Goal: Communication & Community: Answer question/provide support

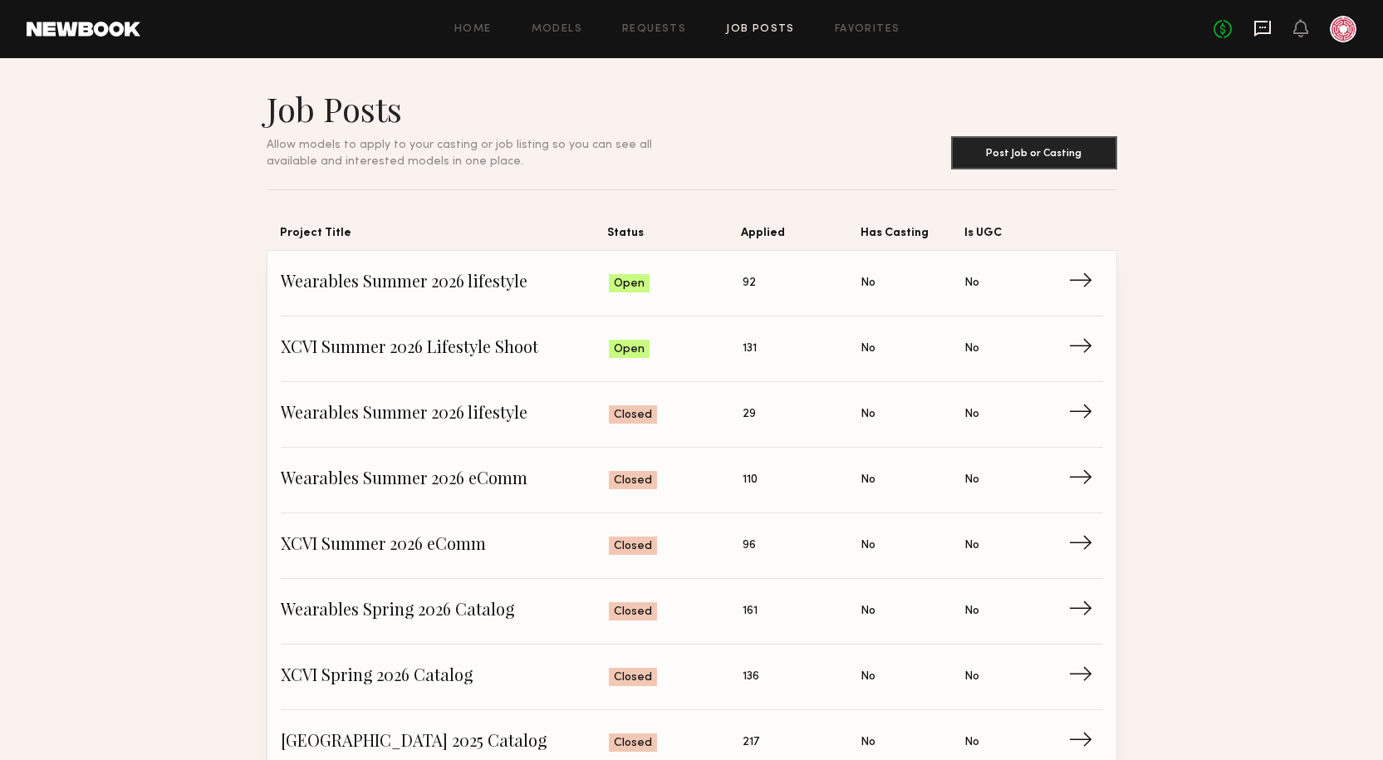
click at [1269, 28] on icon at bounding box center [1263, 29] width 17 height 16
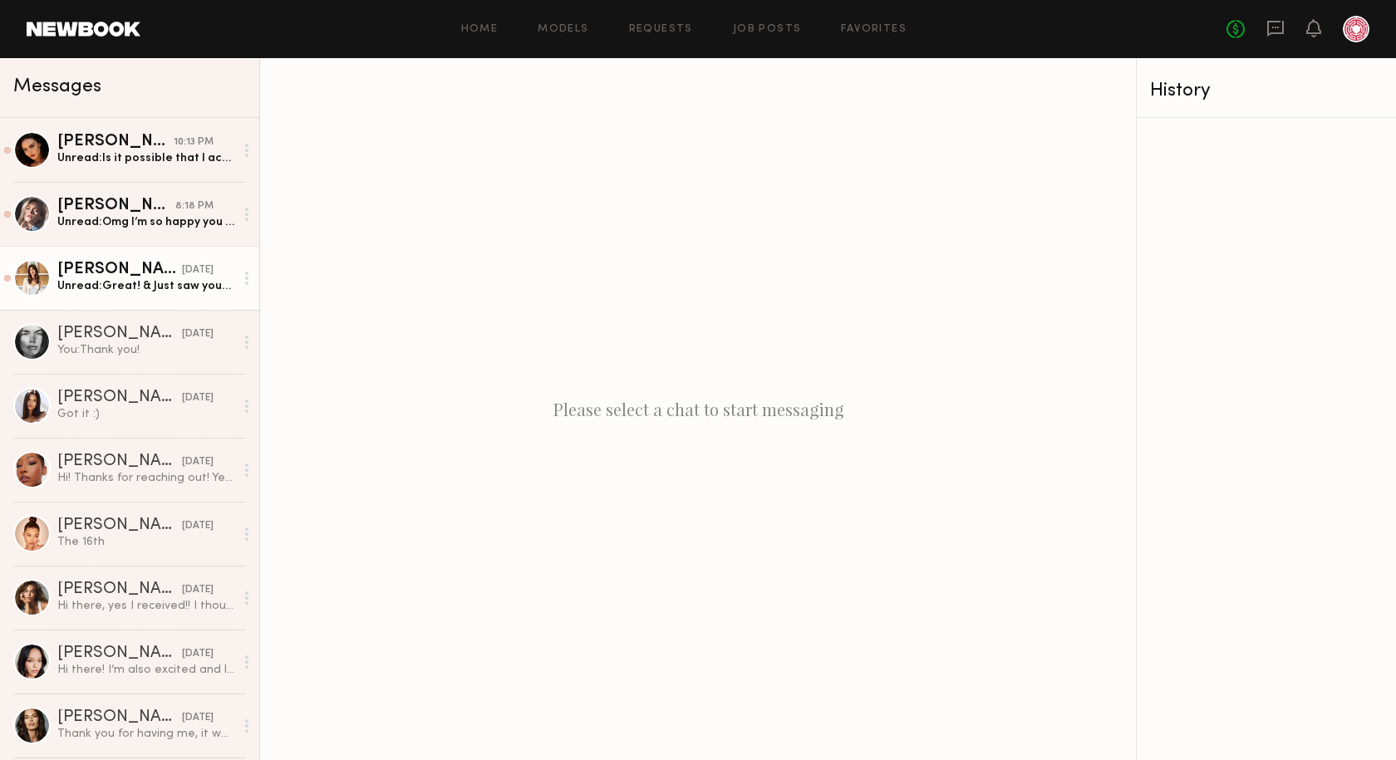
click at [114, 273] on div "[PERSON_NAME]" at bounding box center [119, 270] width 125 height 17
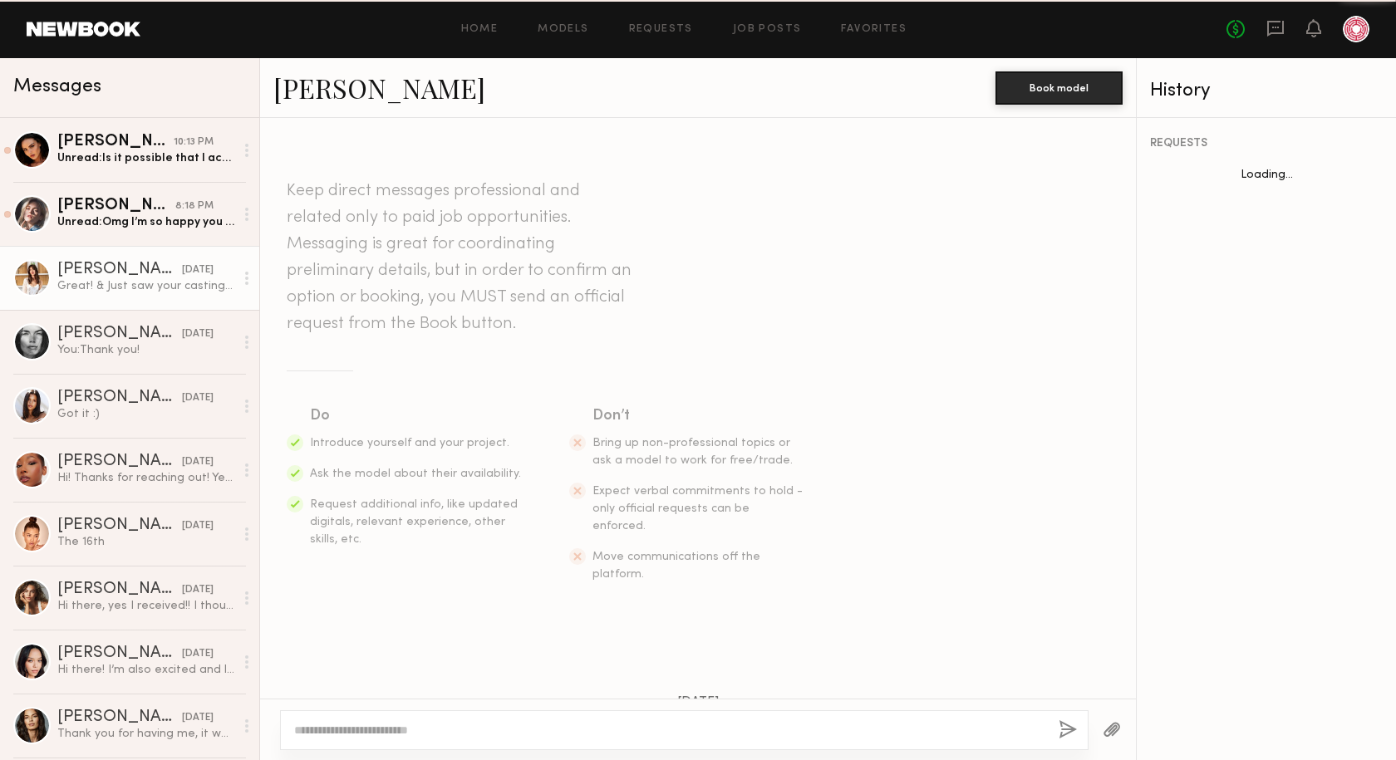
scroll to position [454, 0]
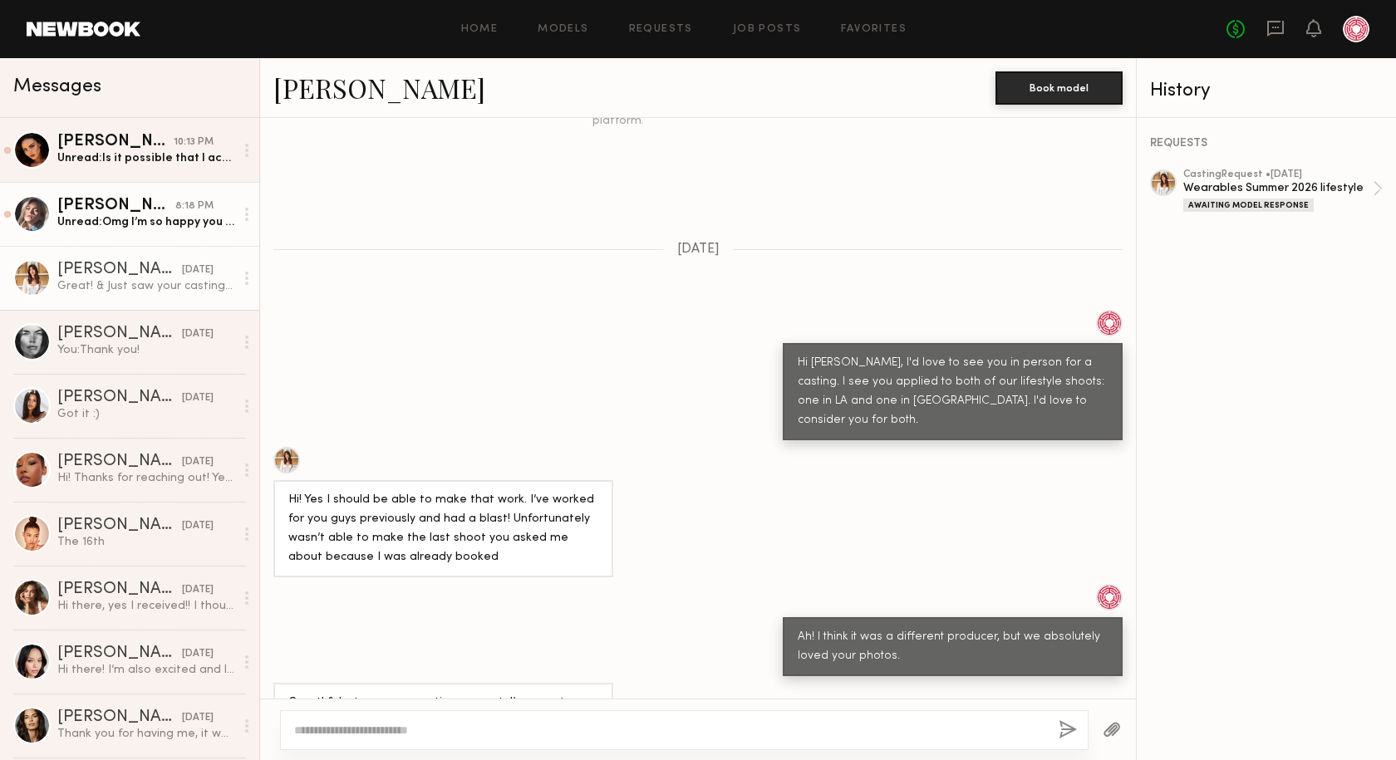
click at [86, 227] on div "Unread: Omg I’m so happy you said that! I am free then and could do the shoot d…" at bounding box center [145, 222] width 177 height 16
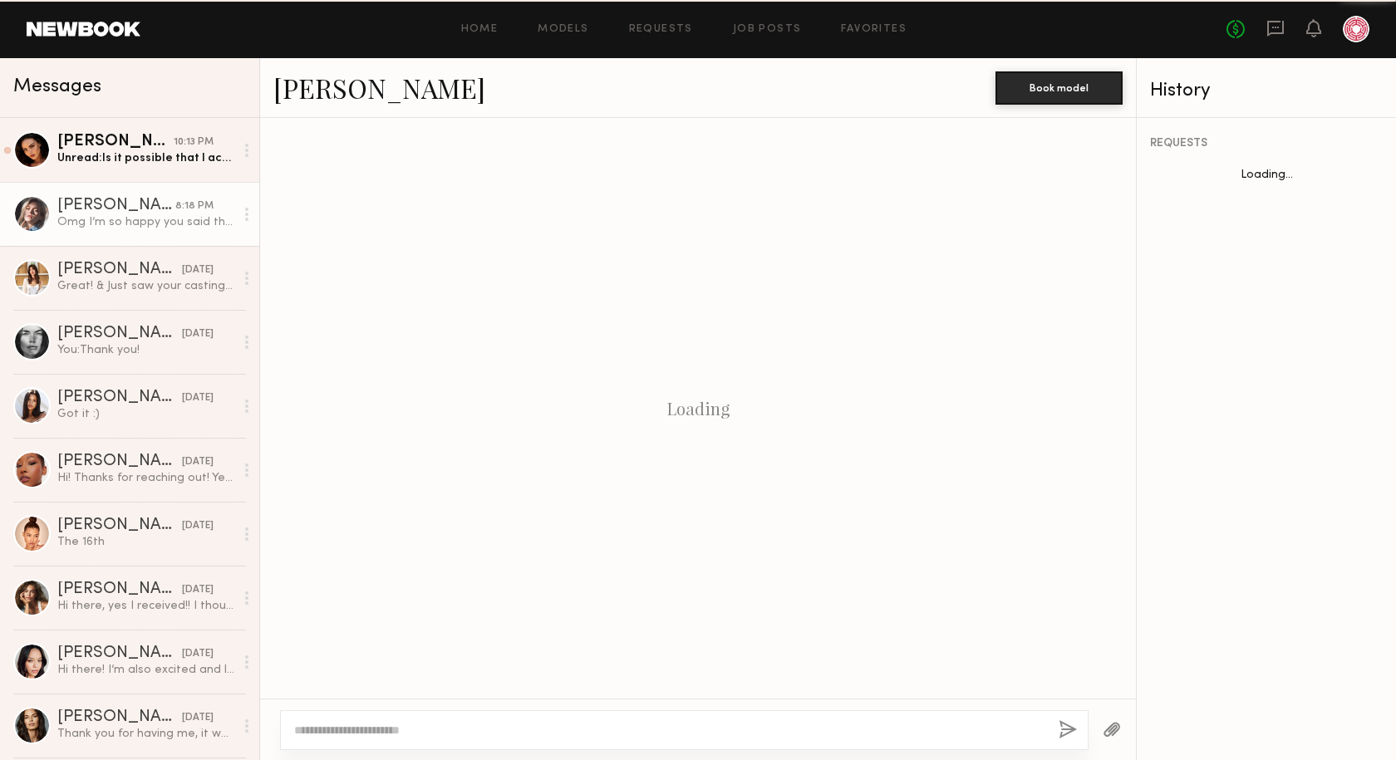
scroll to position [336, 0]
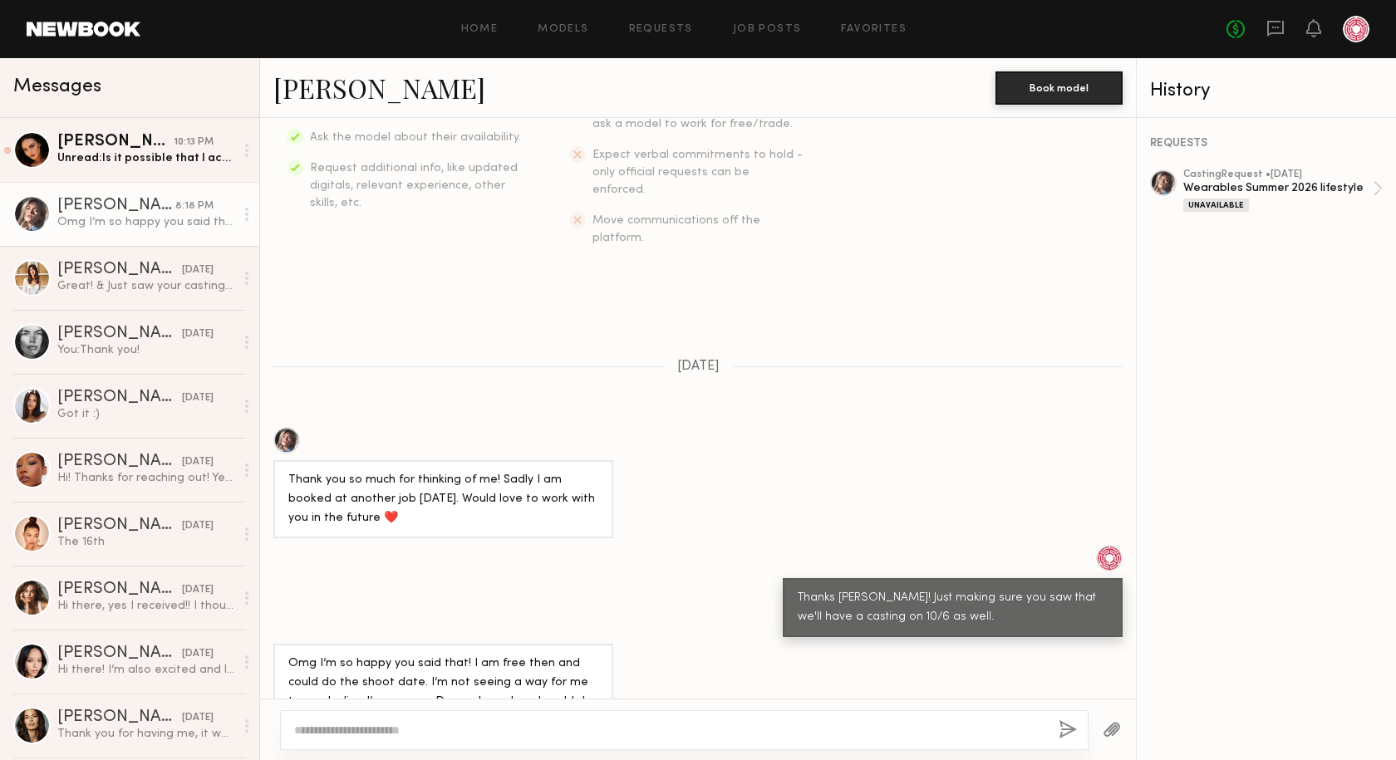
click at [435, 667] on div "Omg I’m so happy you said that! I am free then and could do the shoot date. I’m…" at bounding box center [443, 693] width 310 height 76
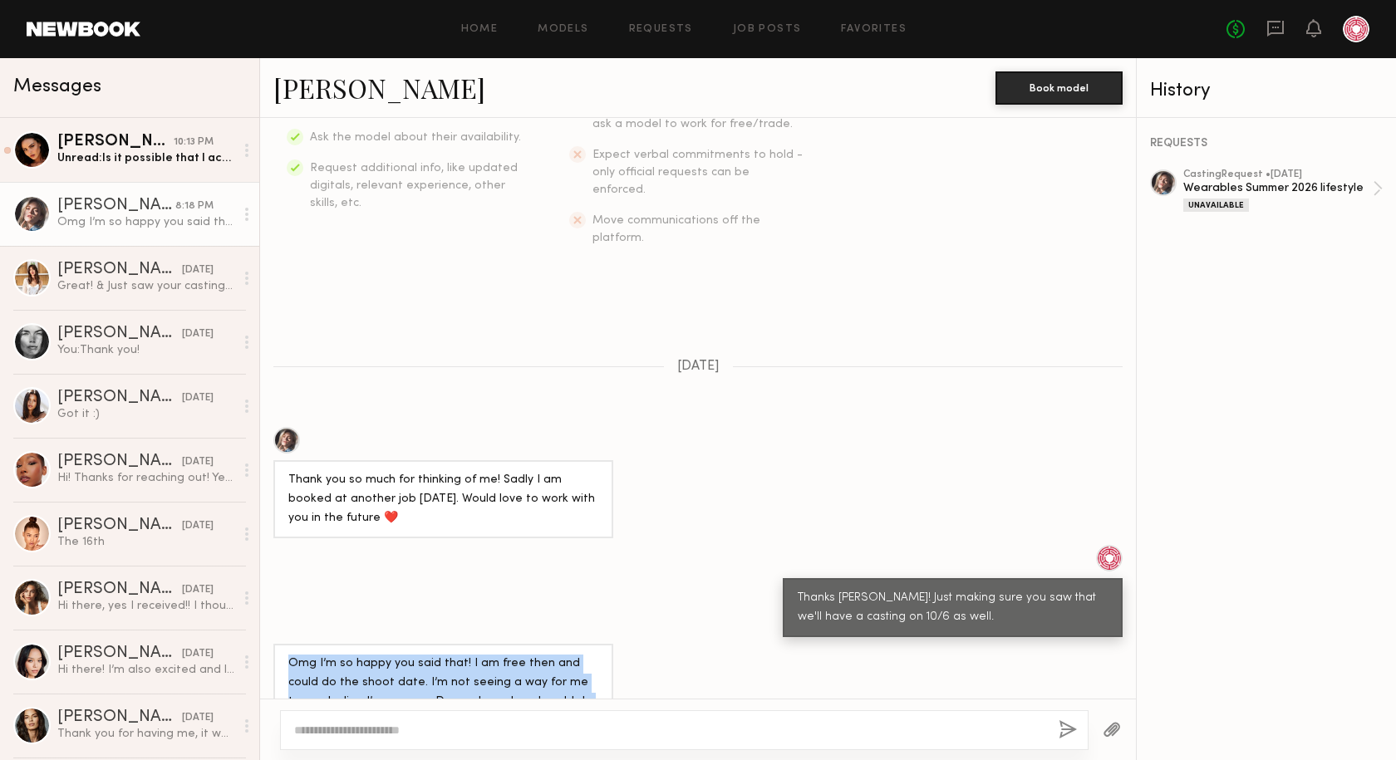
click at [435, 667] on div "Omg I’m so happy you said that! I am free then and could do the shoot date. I’m…" at bounding box center [443, 693] width 310 height 76
click at [680, 672] on div "Omg I’m so happy you said that! I am free then and could do the shoot date. I’m…" at bounding box center [698, 692] width 876 height 97
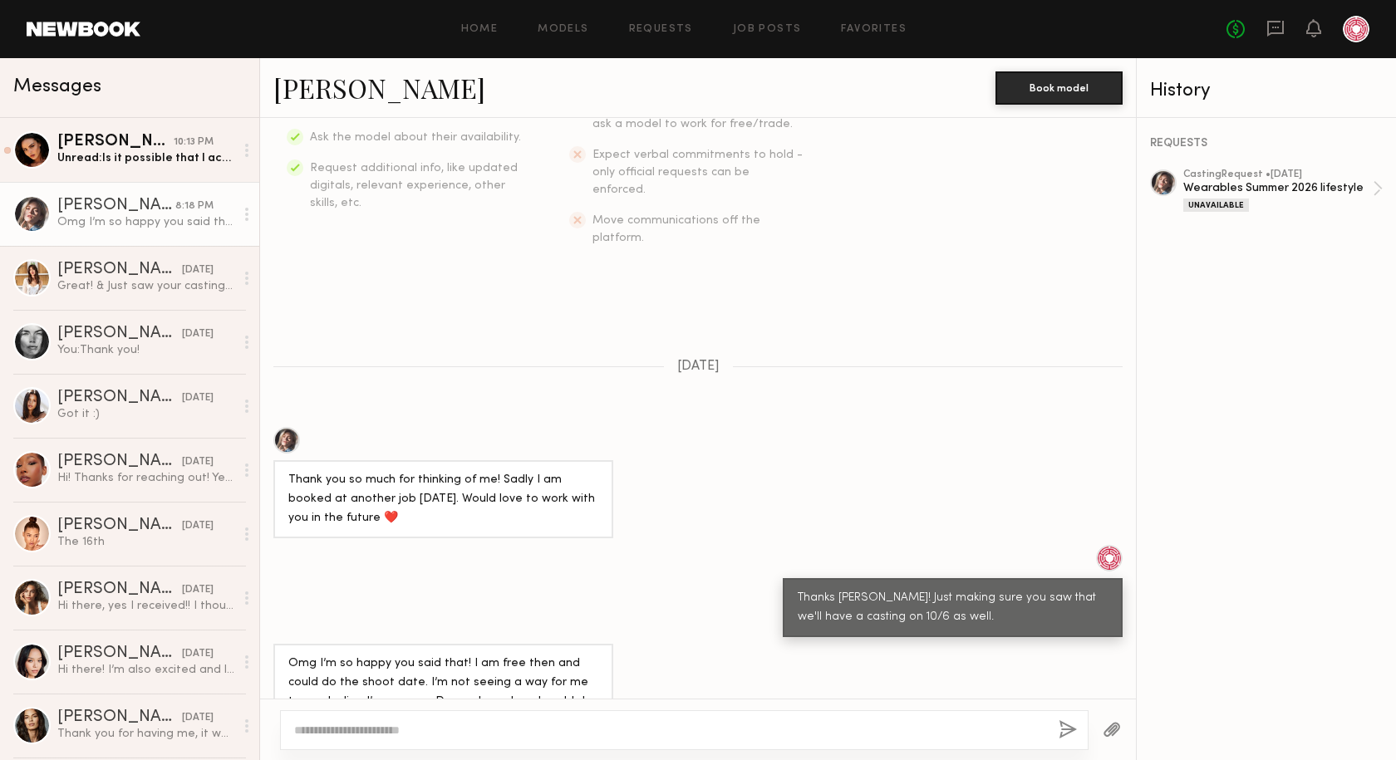
click at [346, 723] on textarea at bounding box center [669, 730] width 751 height 17
type textarea "**********"
click at [1063, 730] on button "button" at bounding box center [1067, 730] width 18 height 21
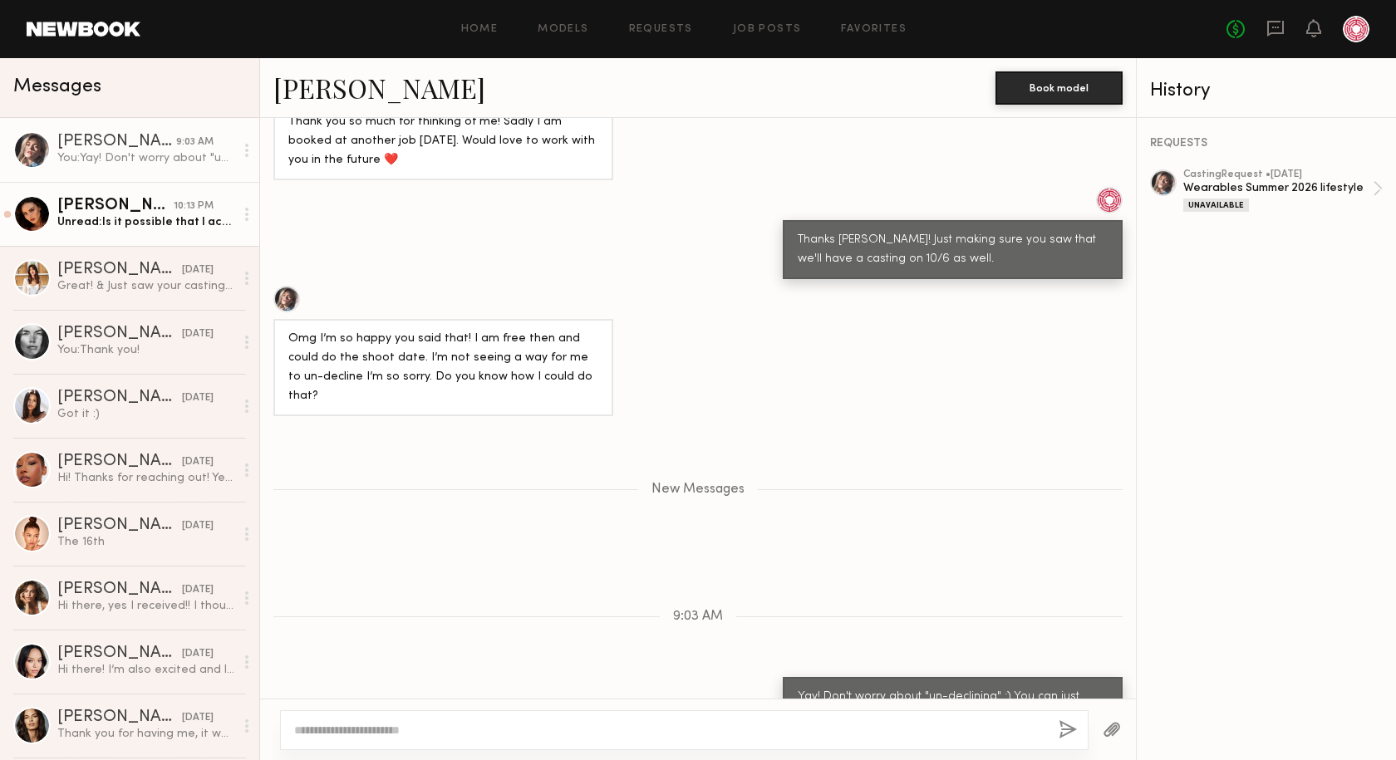
click at [63, 212] on div "Isabella A." at bounding box center [115, 206] width 116 height 17
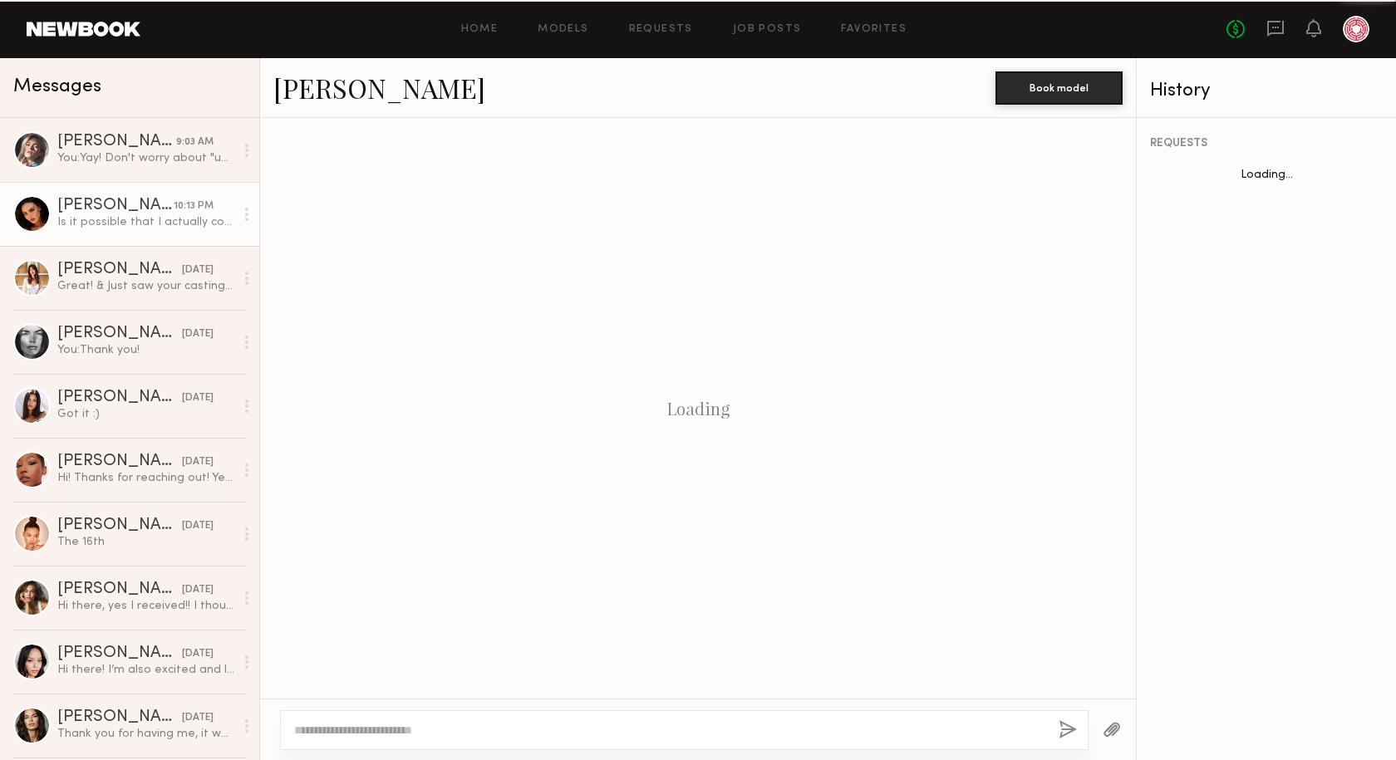
scroll to position [504, 0]
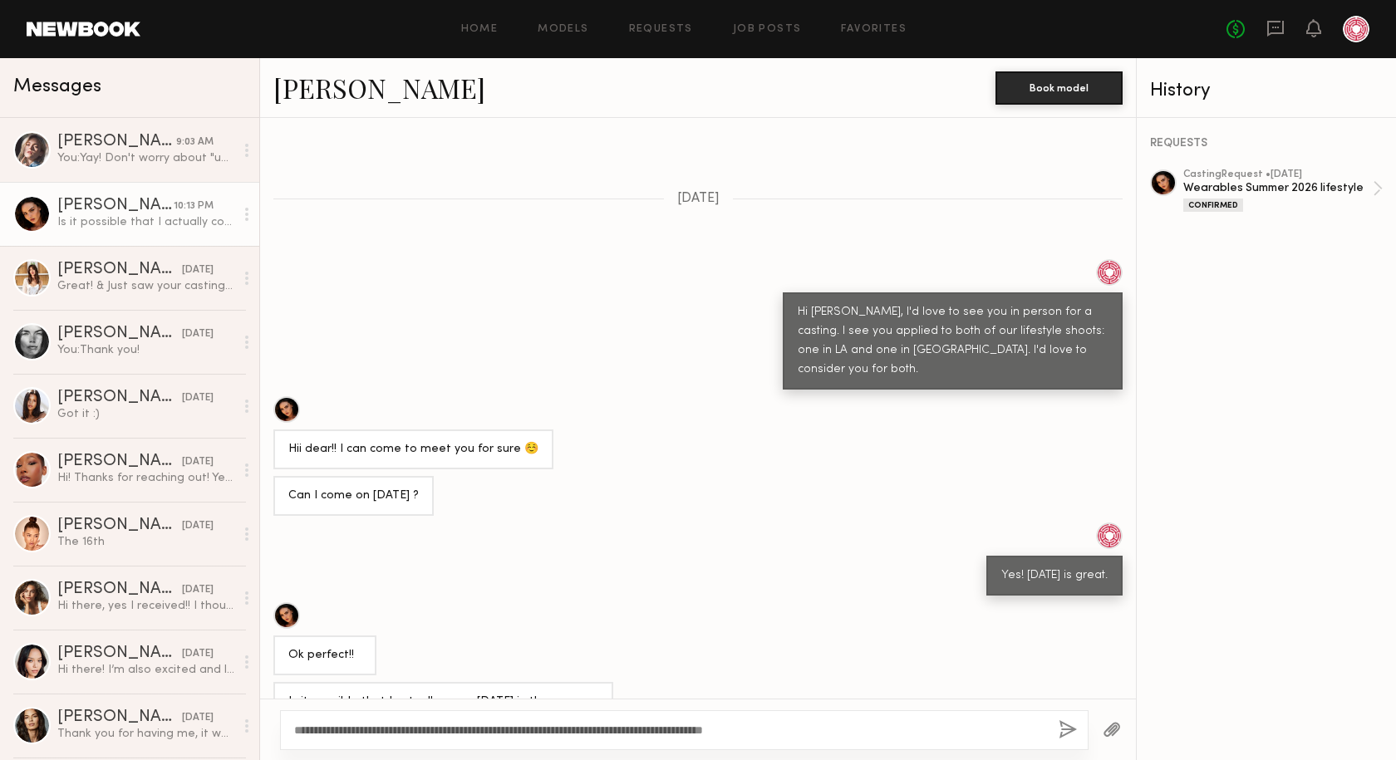
type textarea "**********"
click at [1074, 731] on button "button" at bounding box center [1067, 730] width 18 height 21
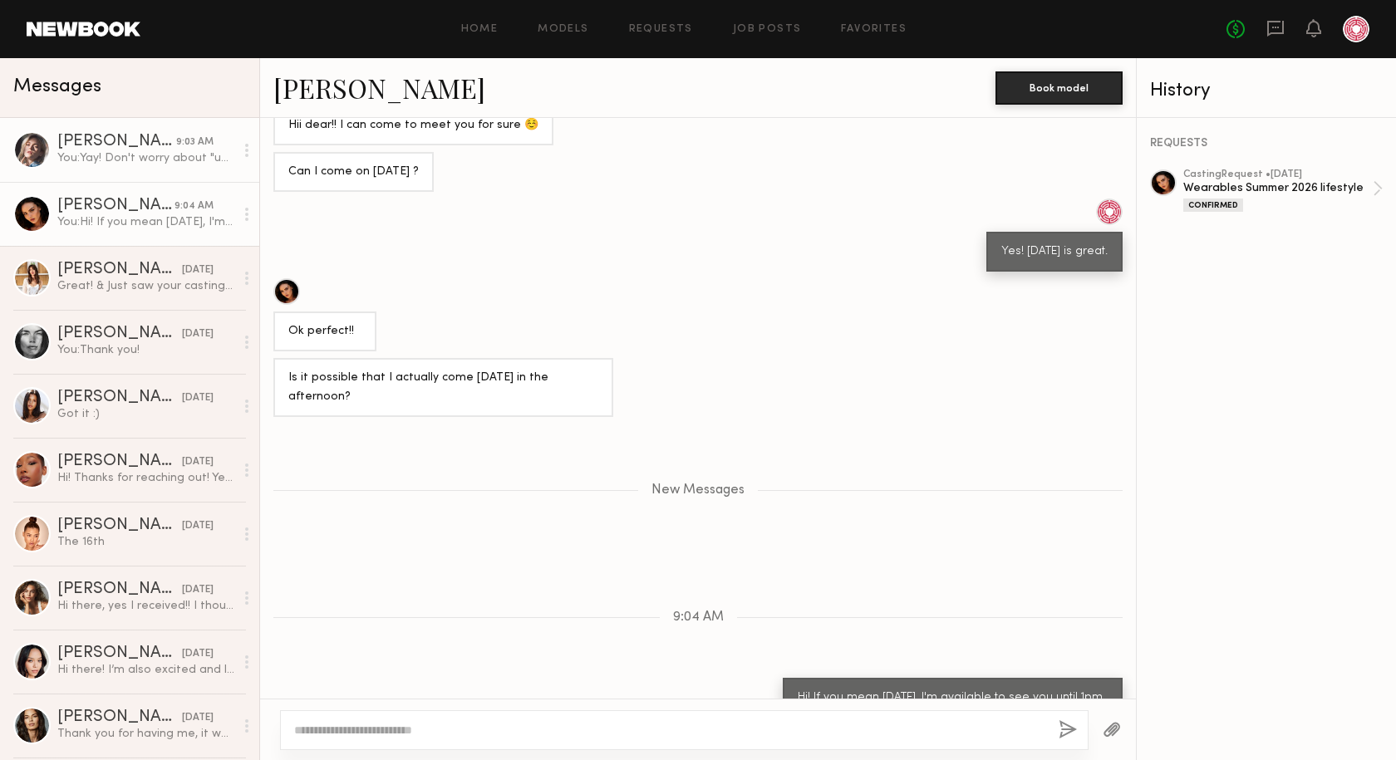
click at [73, 144] on div "Katie O." at bounding box center [116, 142] width 119 height 17
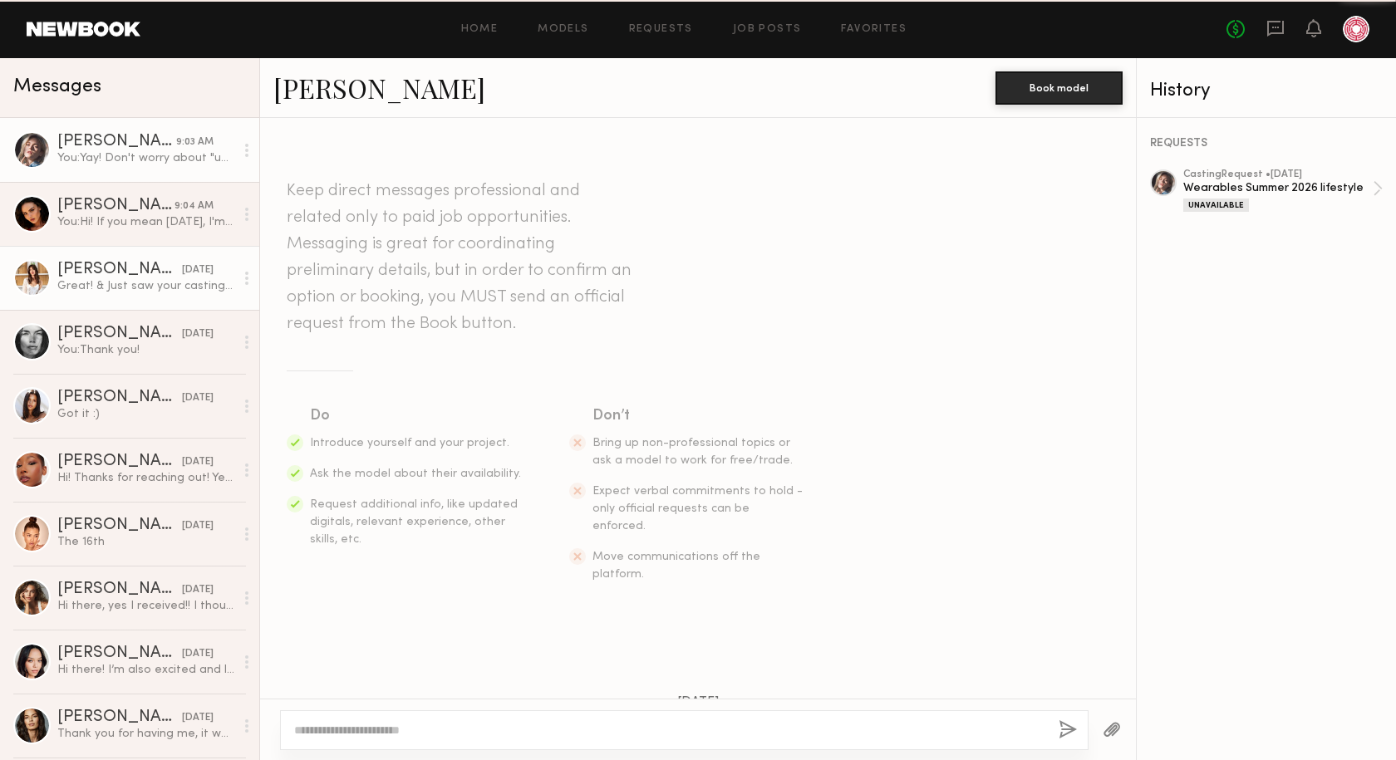
scroll to position [565, 0]
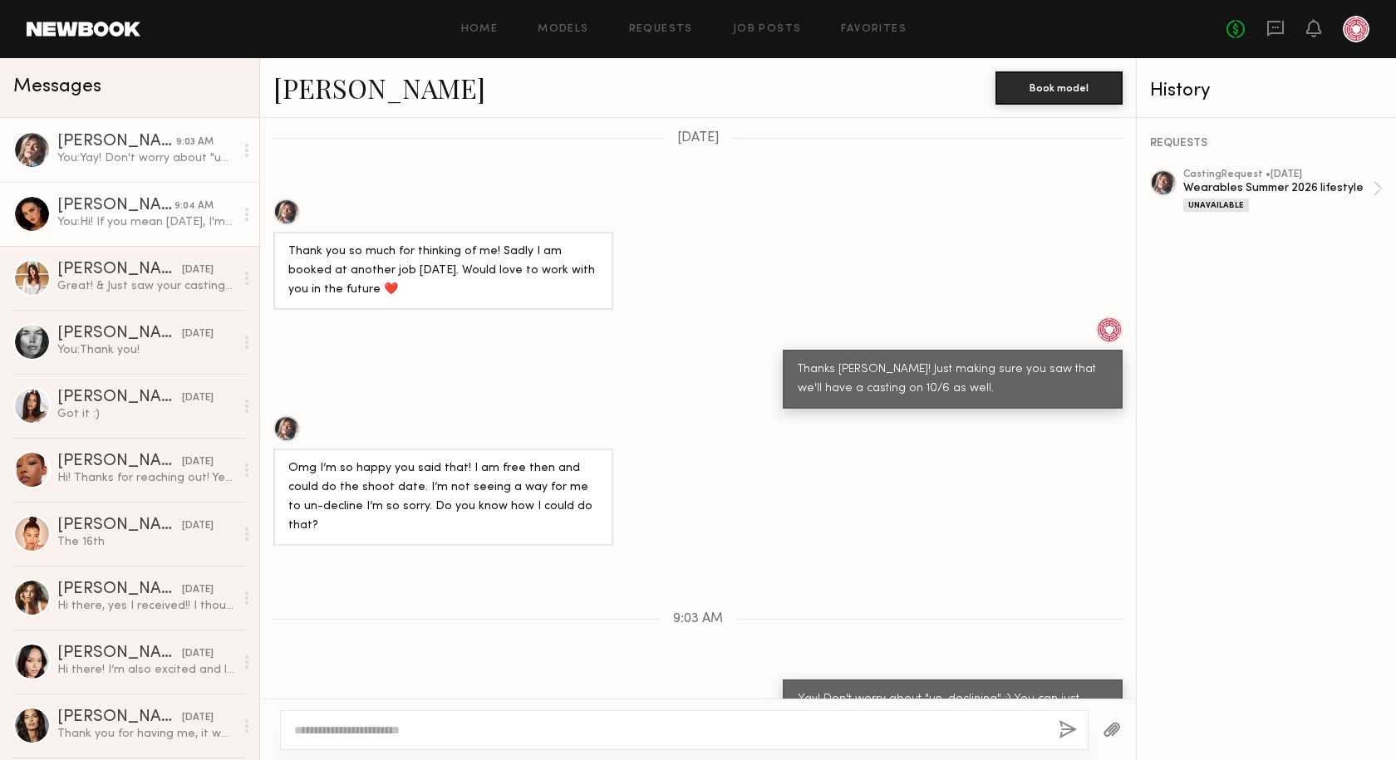
click at [101, 221] on div "You: Hi! If you mean today 10/1, I'm available to see you until 1pm. Otherwise,…" at bounding box center [145, 222] width 177 height 16
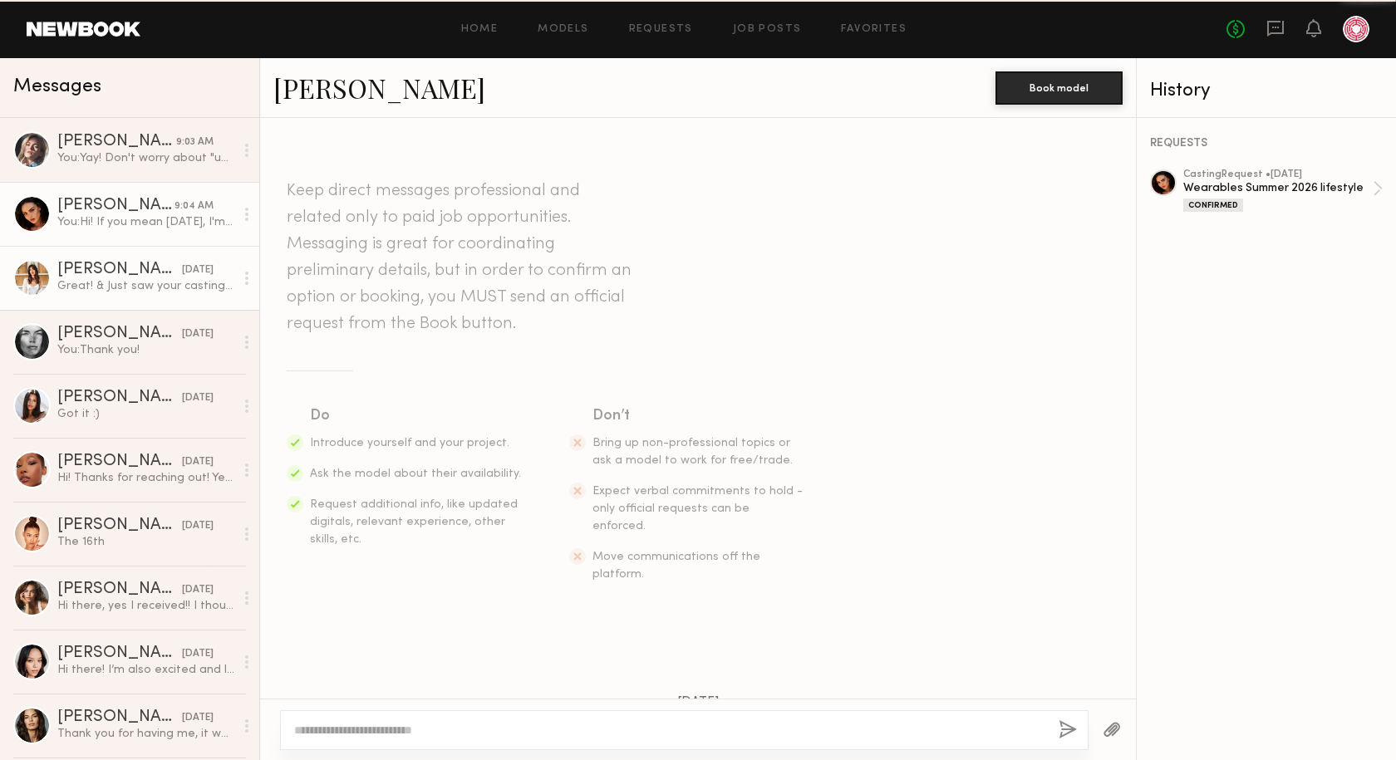
click at [98, 273] on div "Marilyn B." at bounding box center [119, 270] width 125 height 17
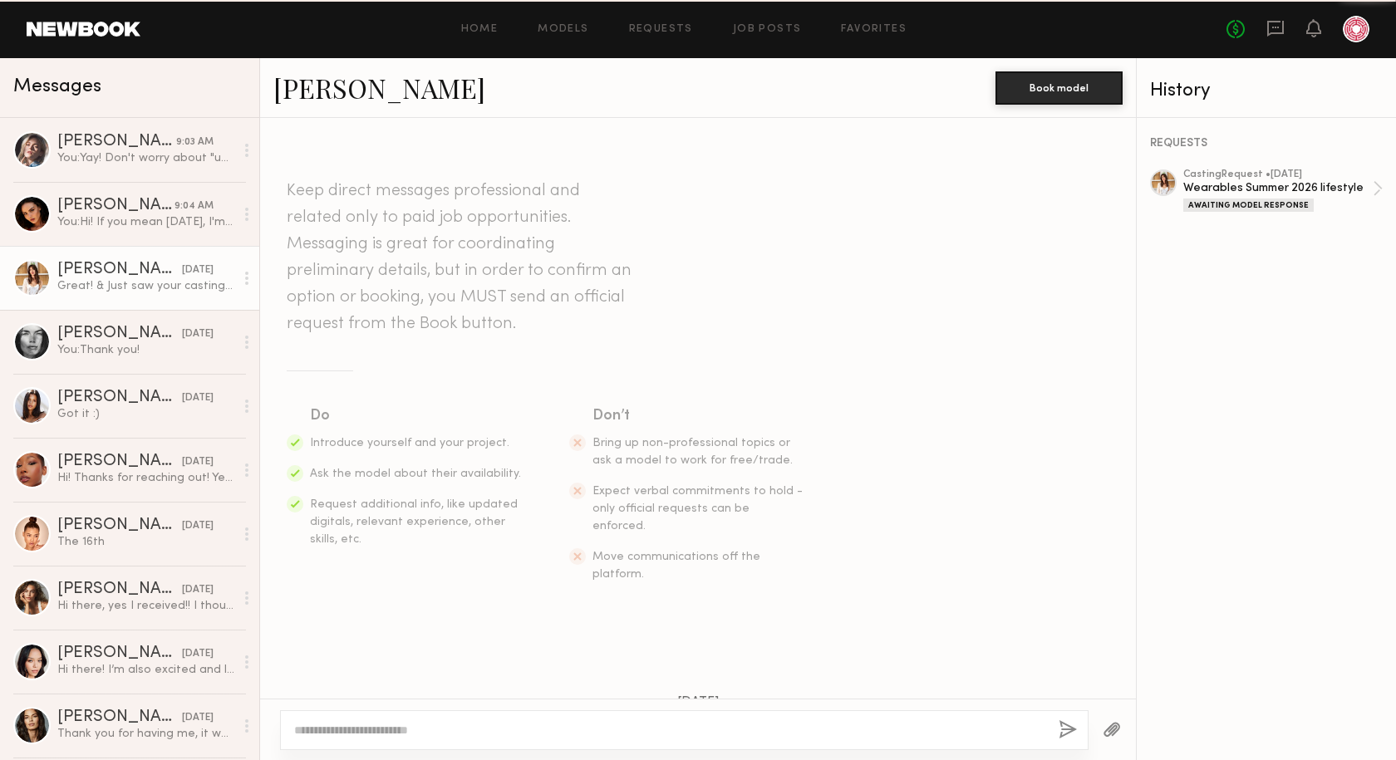
scroll to position [454, 0]
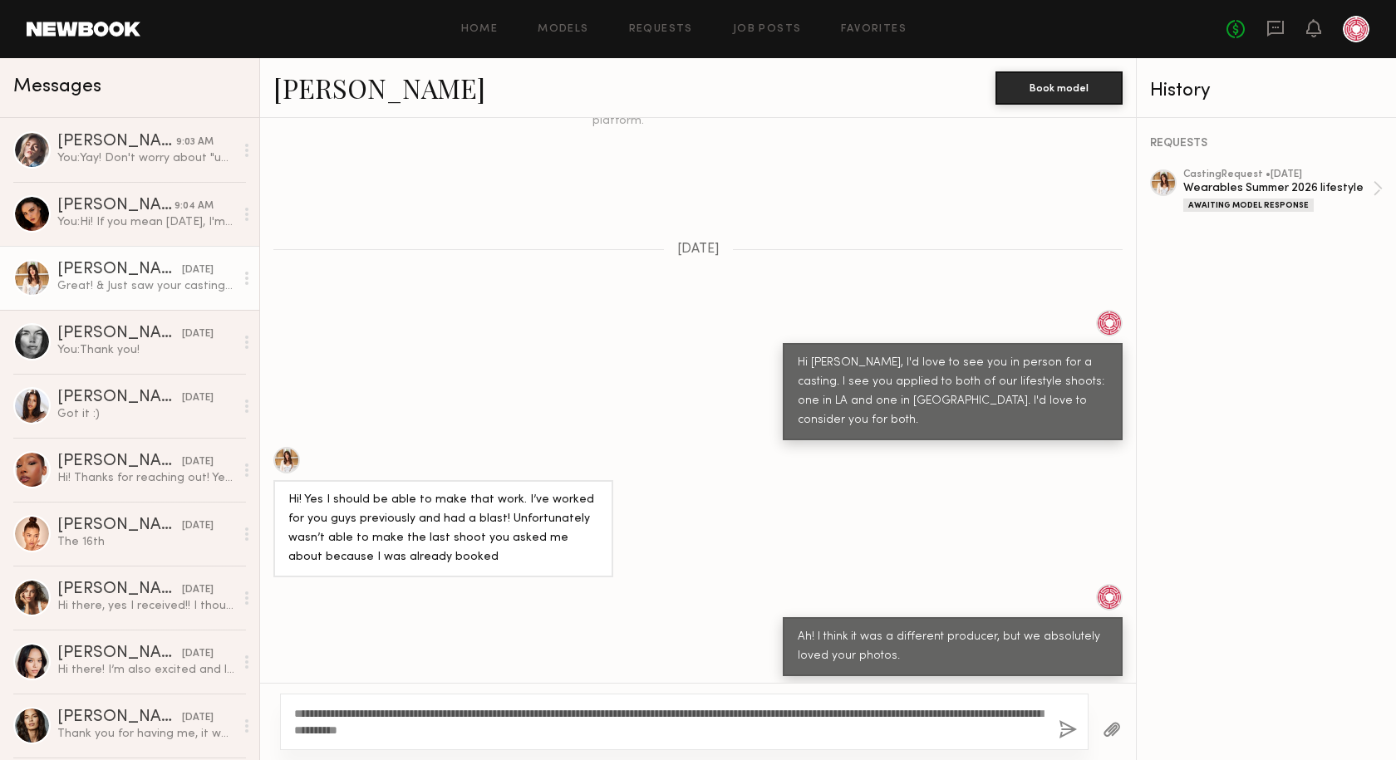
type textarea "**********"
click at [1063, 724] on button "button" at bounding box center [1067, 730] width 18 height 21
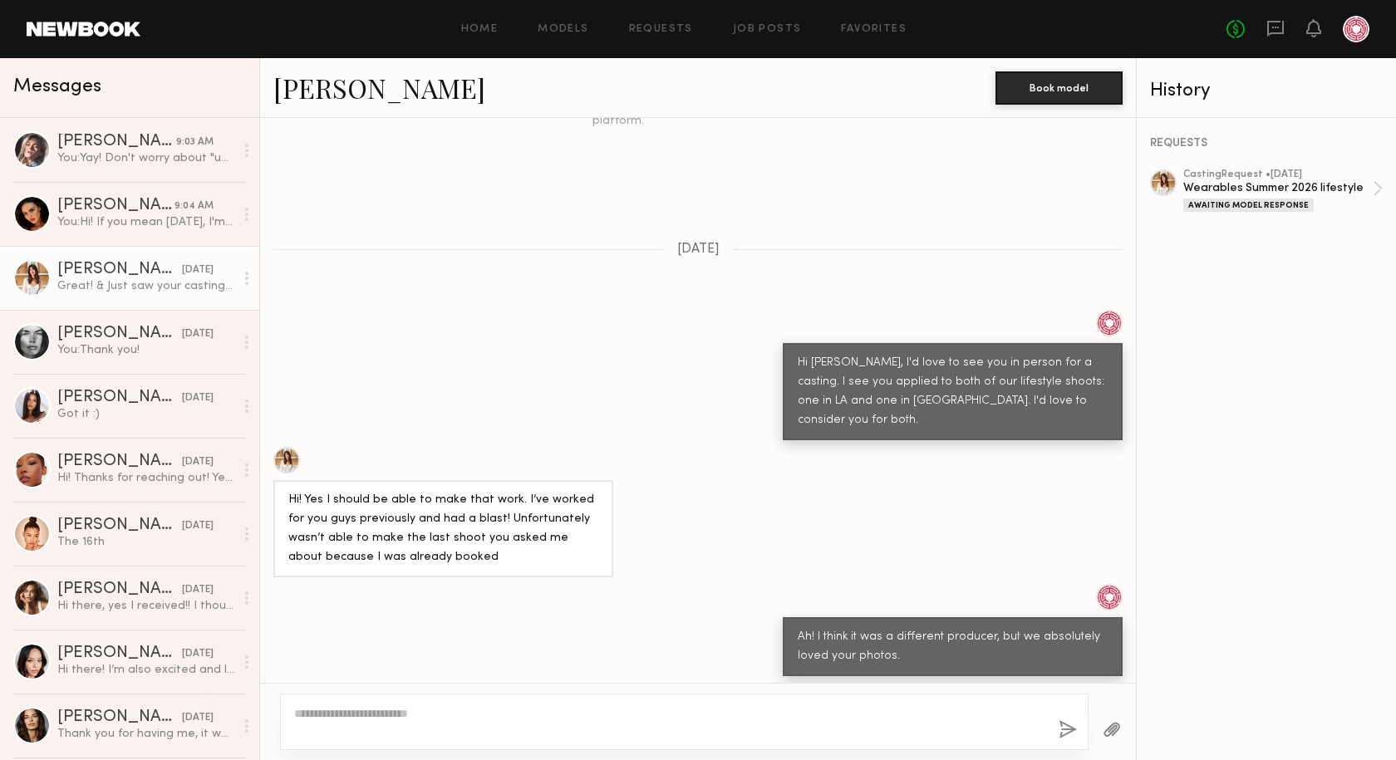
scroll to position [850, 0]
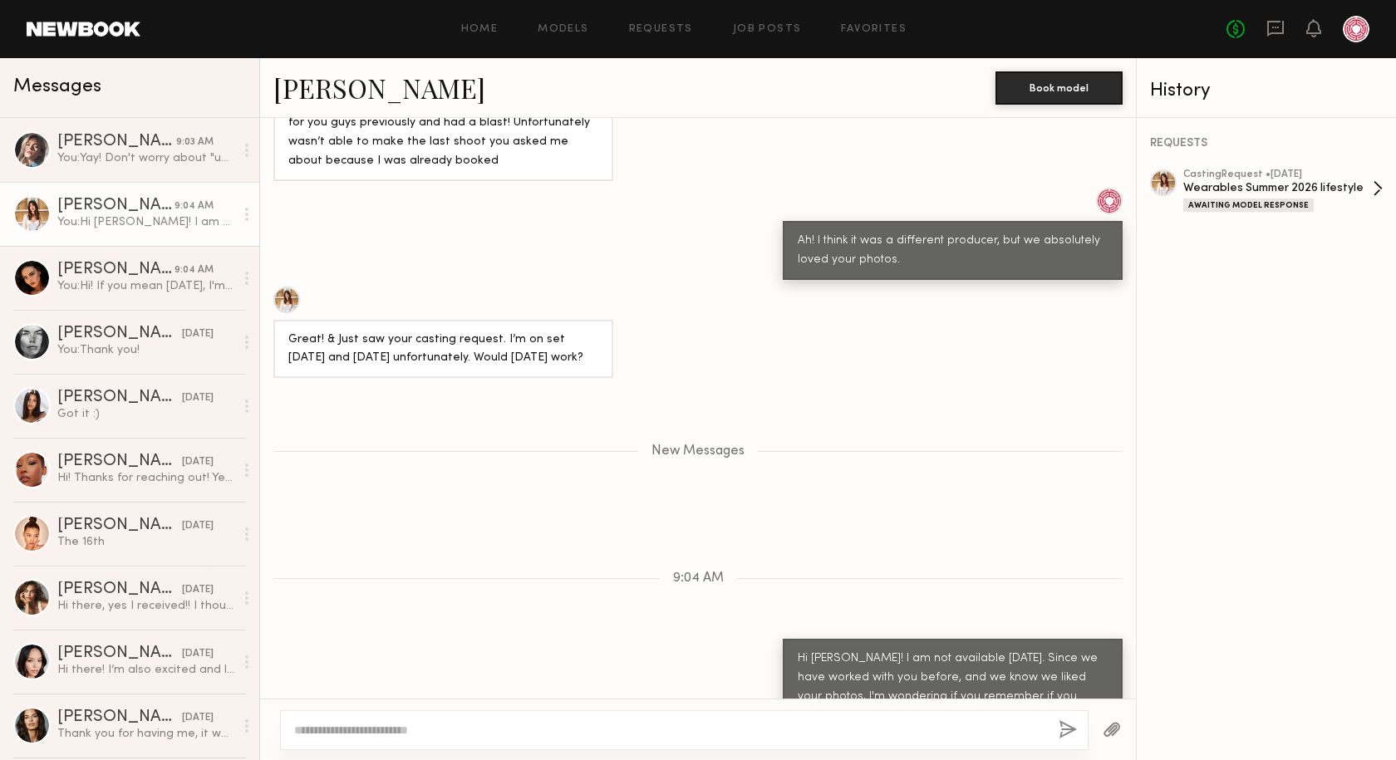
click at [1260, 193] on div "Wearables Summer 2026 lifestyle" at bounding box center [1277, 188] width 189 height 16
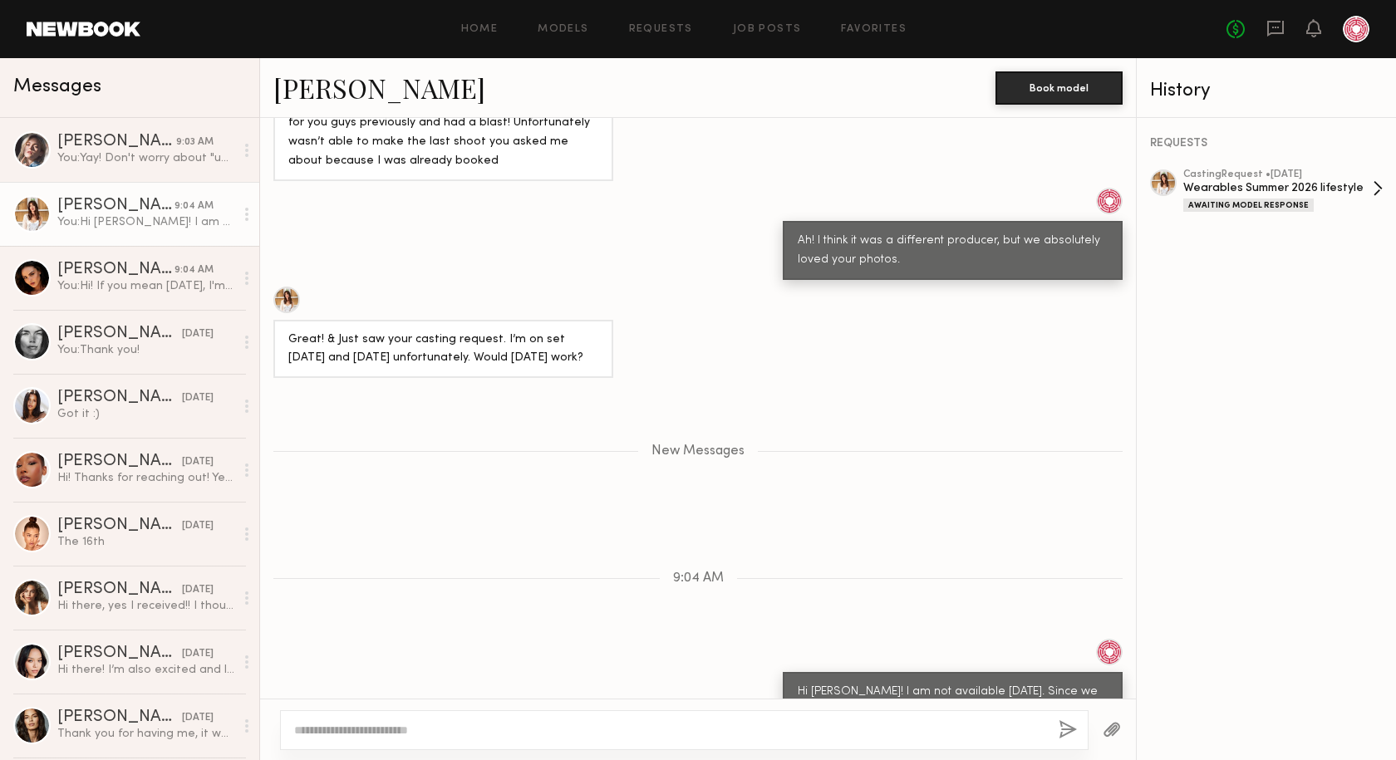
scroll to position [866, 0]
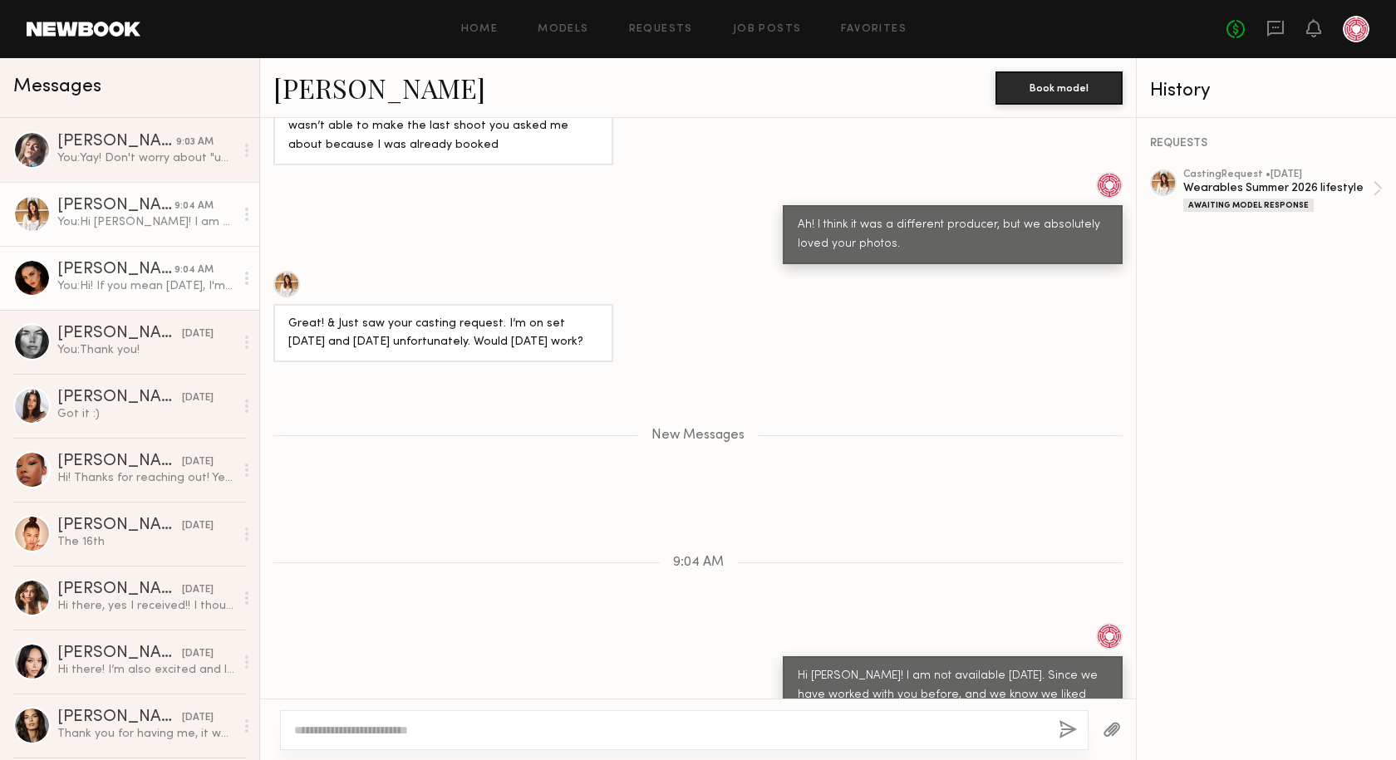
click at [52, 250] on link "Isabella A. 9:04 AM You: Hi! If you mean today 10/1, I'm available to see you u…" at bounding box center [129, 278] width 259 height 64
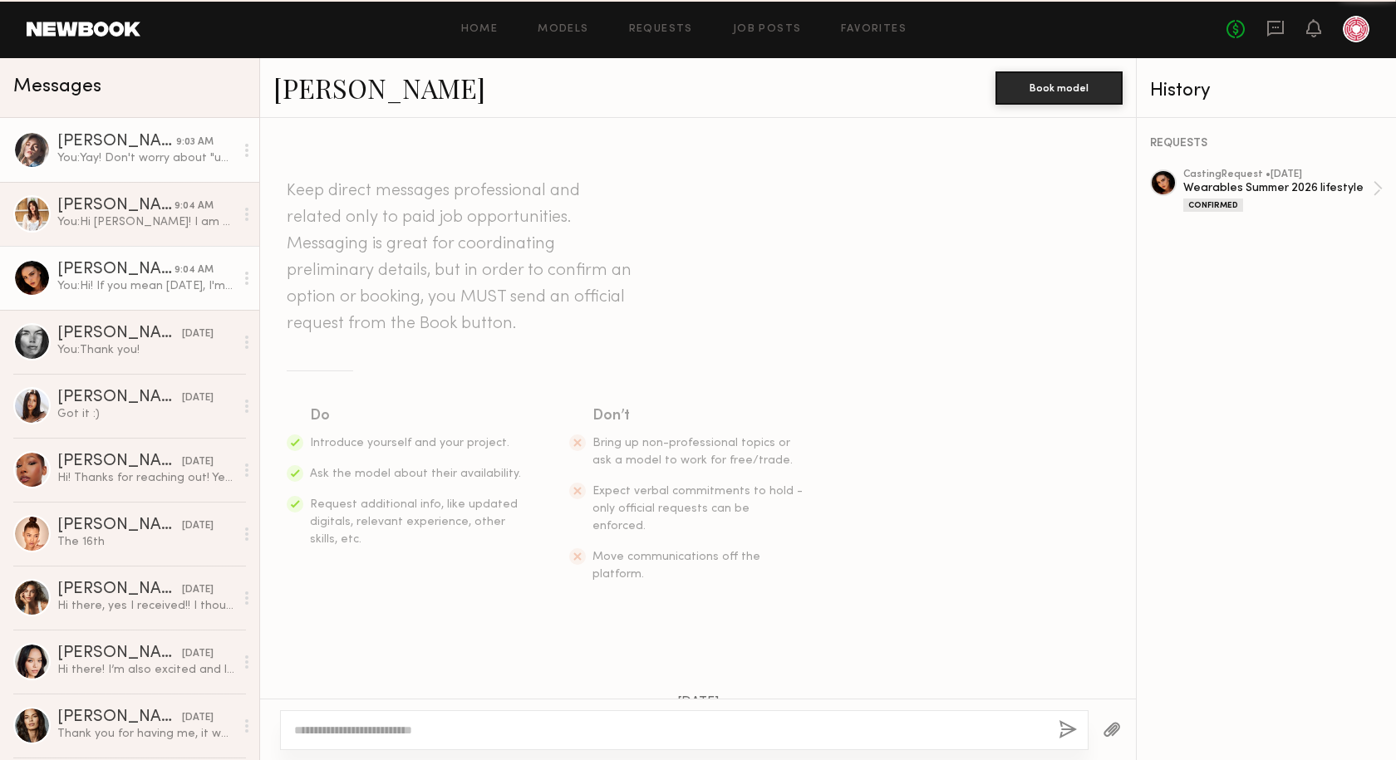
scroll to position [699, 0]
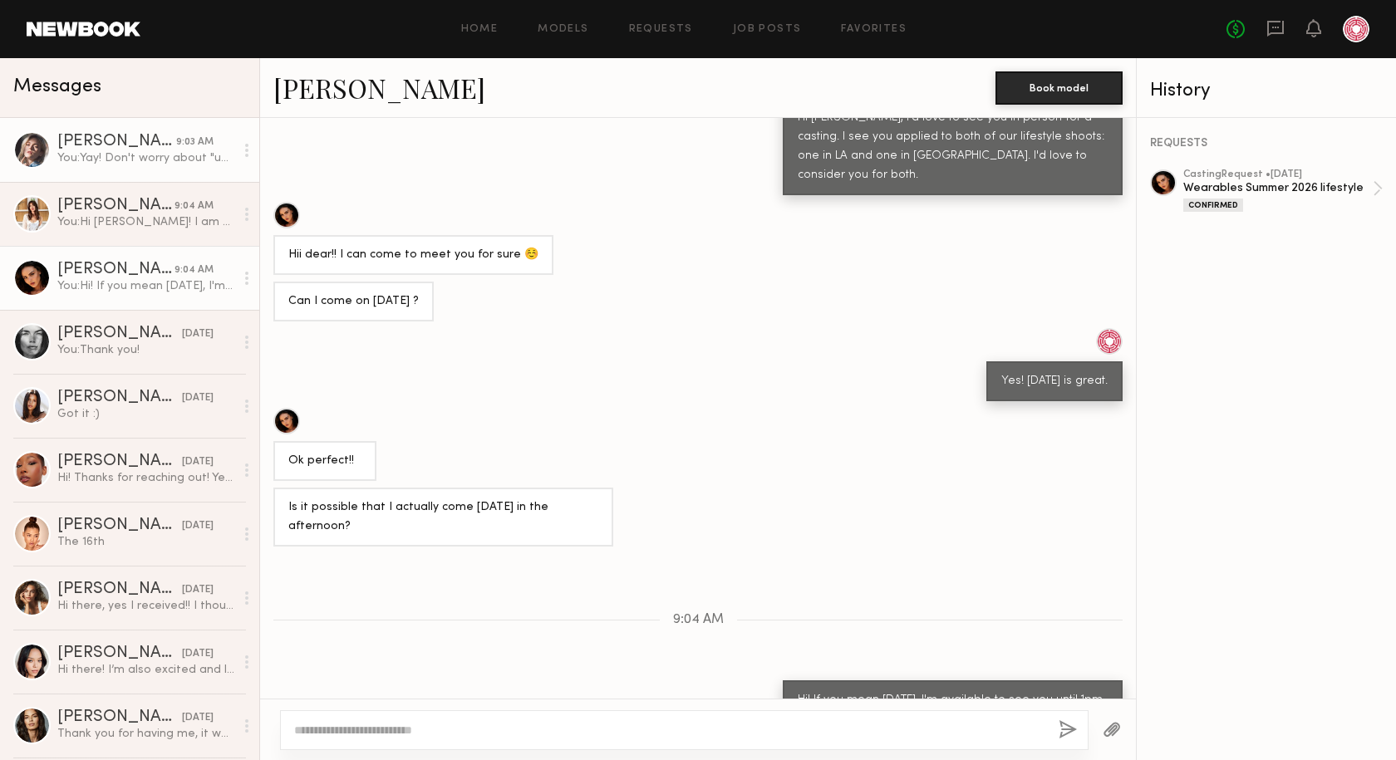
click at [80, 135] on div "Katie O." at bounding box center [116, 142] width 119 height 17
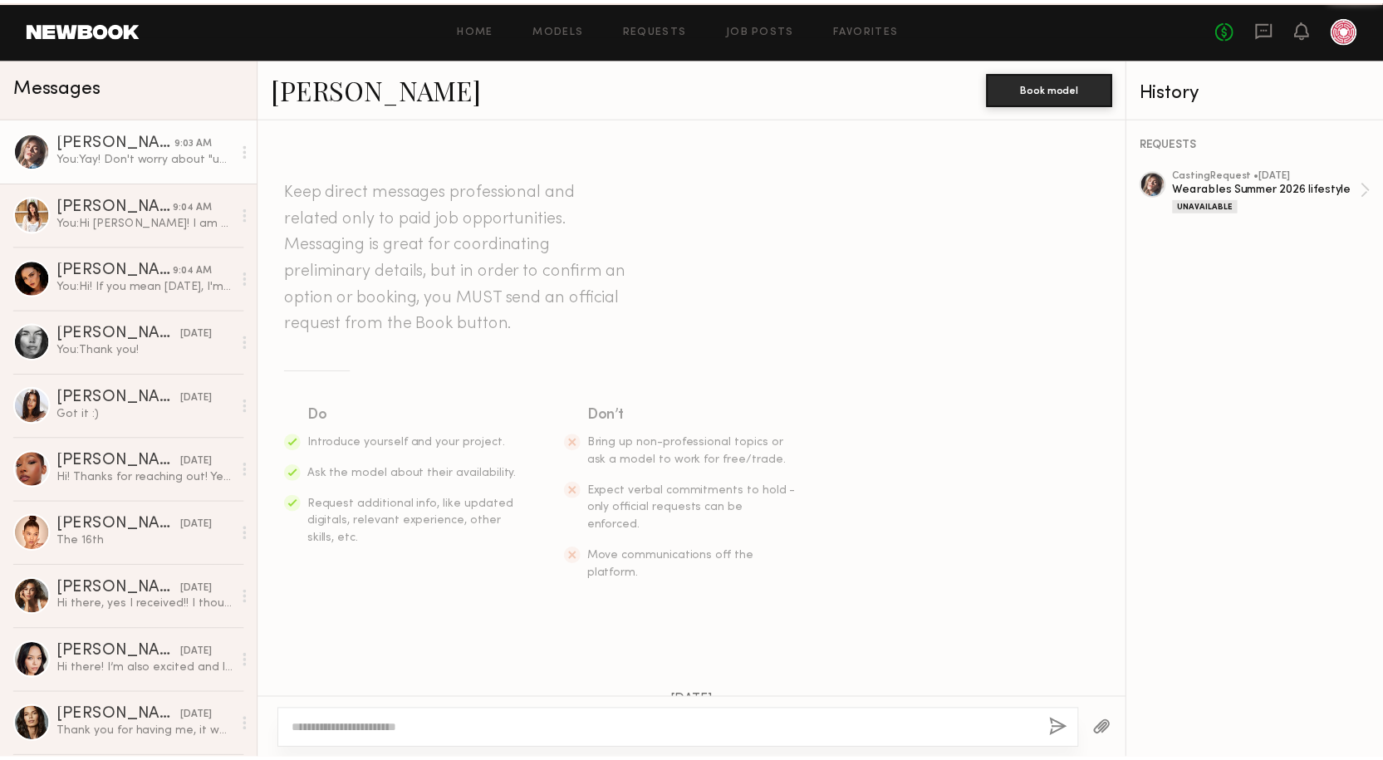
scroll to position [565, 0]
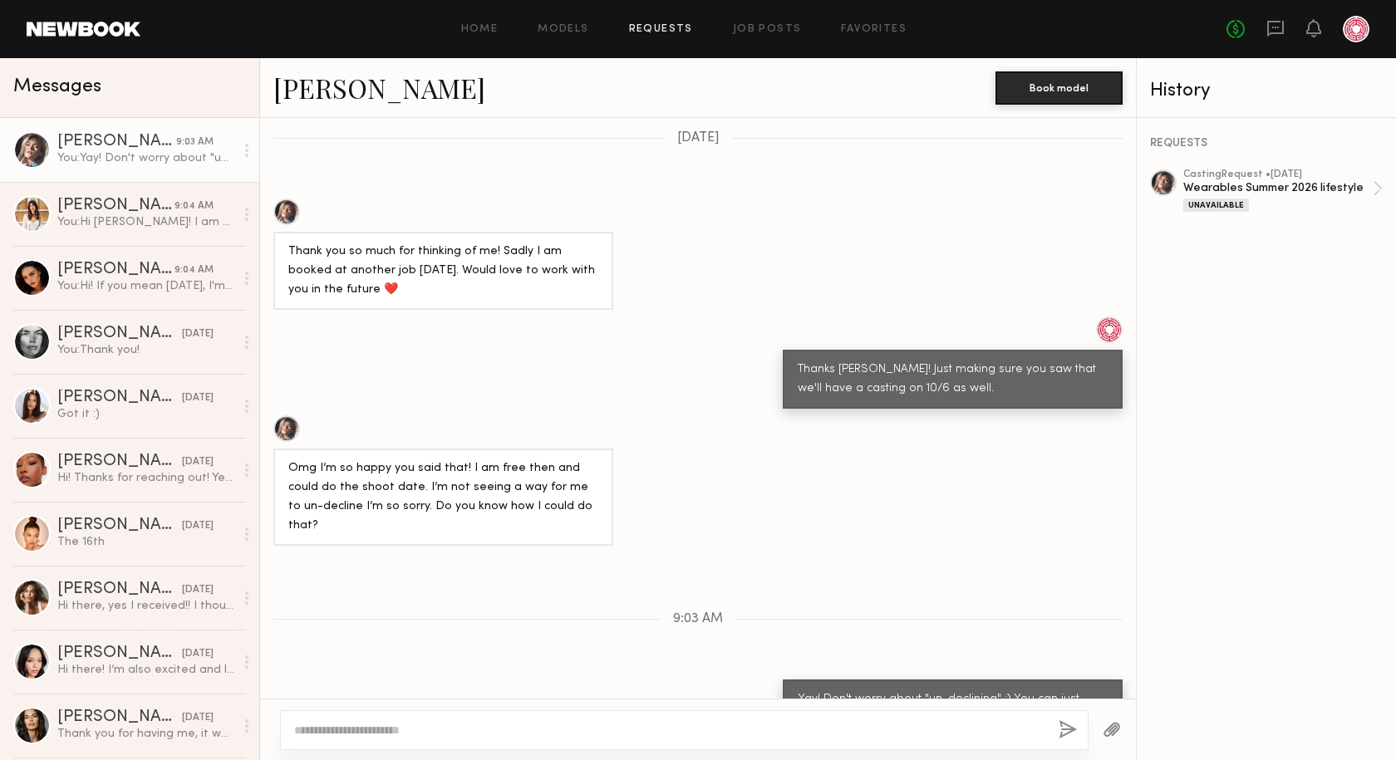
click at [676, 35] on link "Requests" at bounding box center [661, 29] width 64 height 11
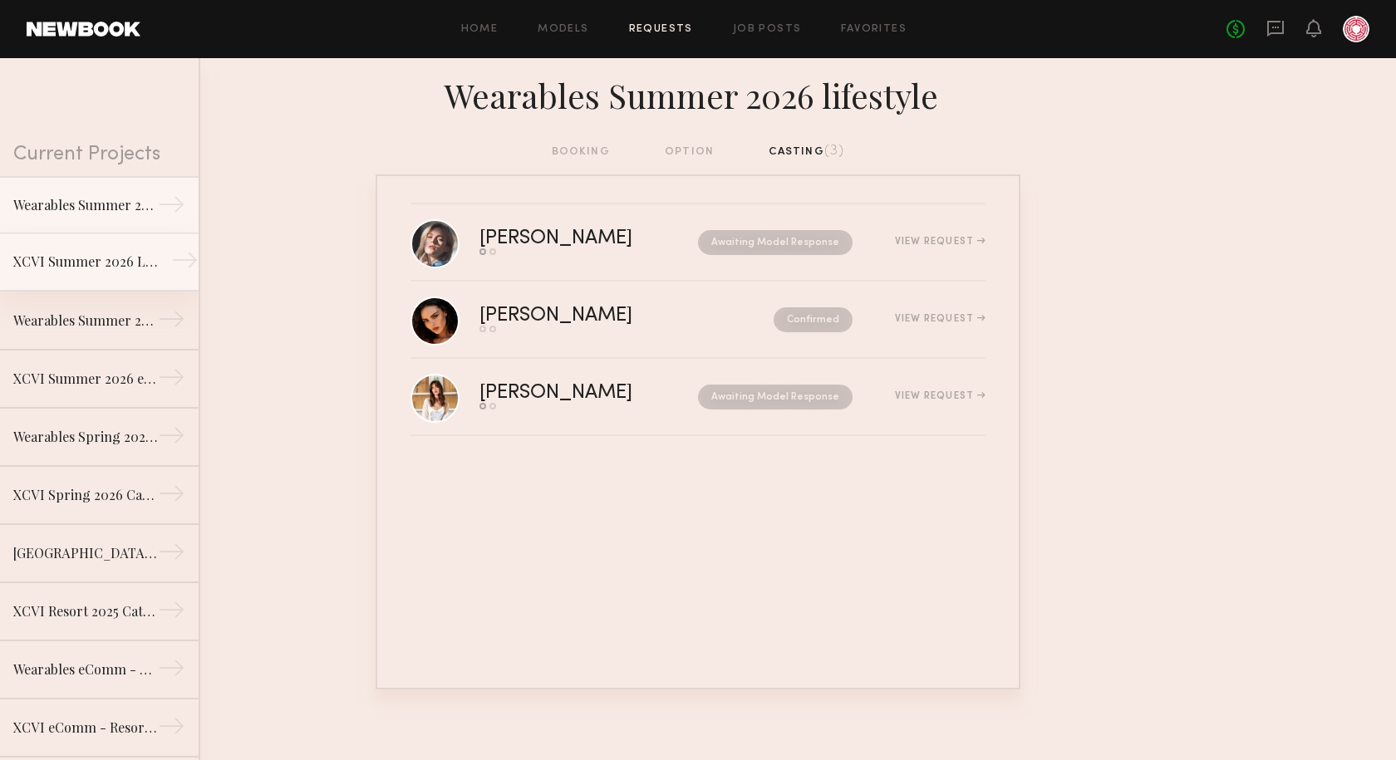
click at [115, 258] on div "XCVI Summer 2026 Lifestyle Shoot" at bounding box center [85, 262] width 145 height 20
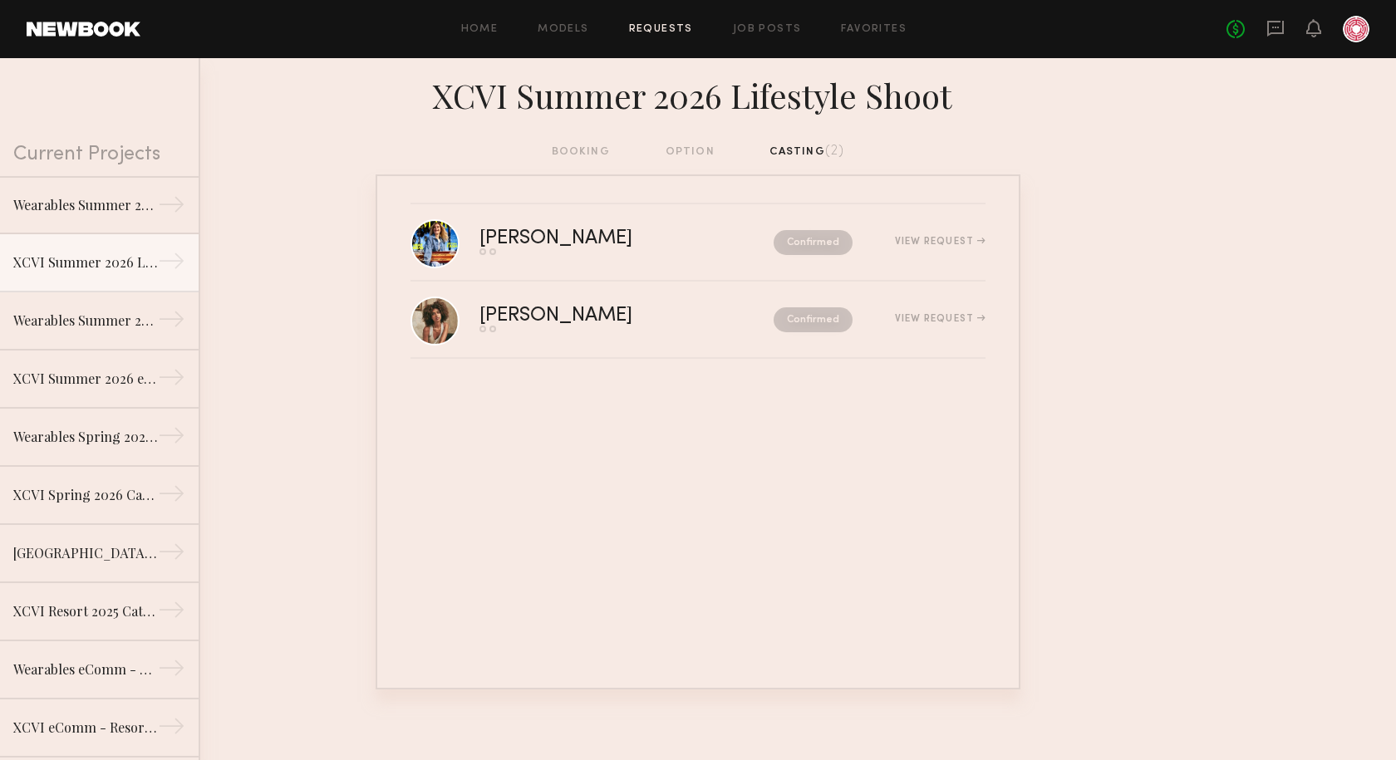
click at [811, 154] on div "booking option casting (2)" at bounding box center [698, 152] width 293 height 18
click at [766, 33] on link "Job Posts" at bounding box center [767, 29] width 69 height 11
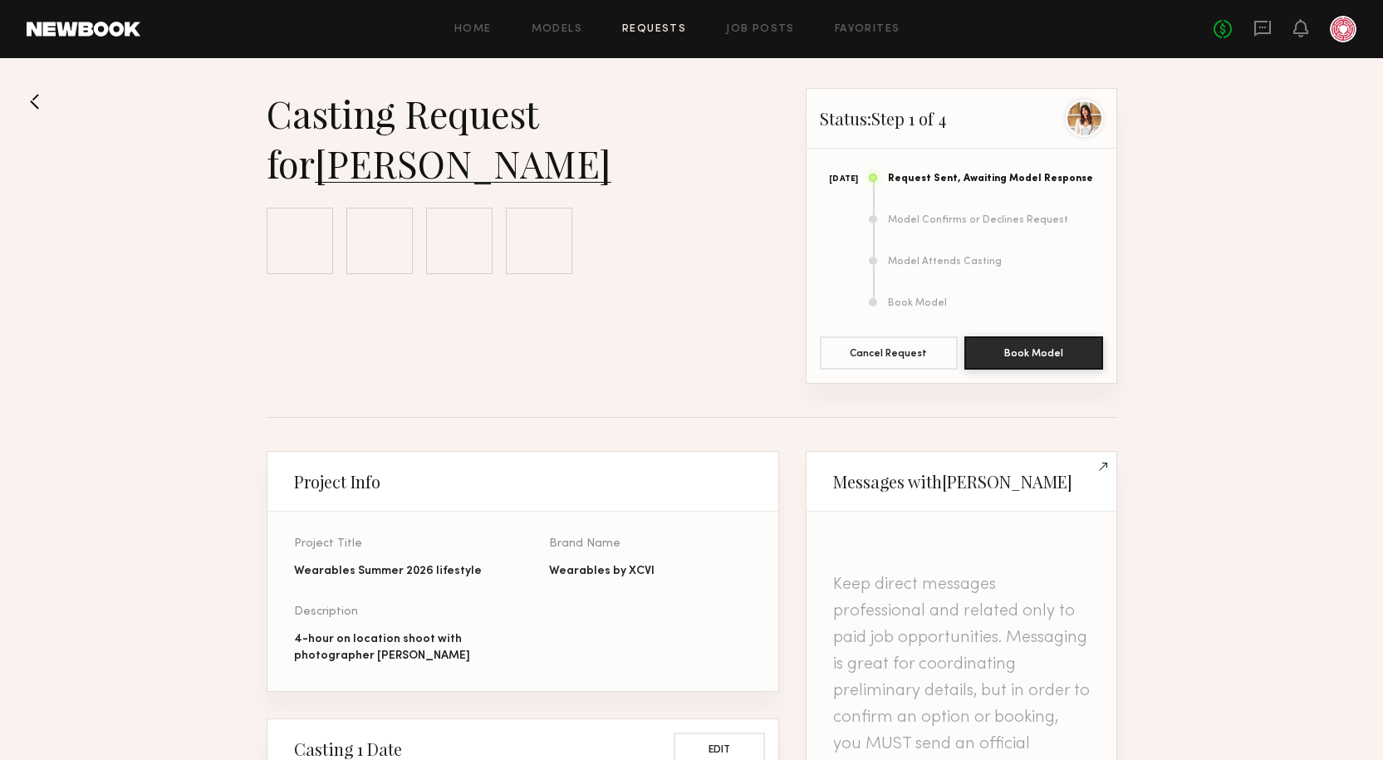
scroll to position [1255, 0]
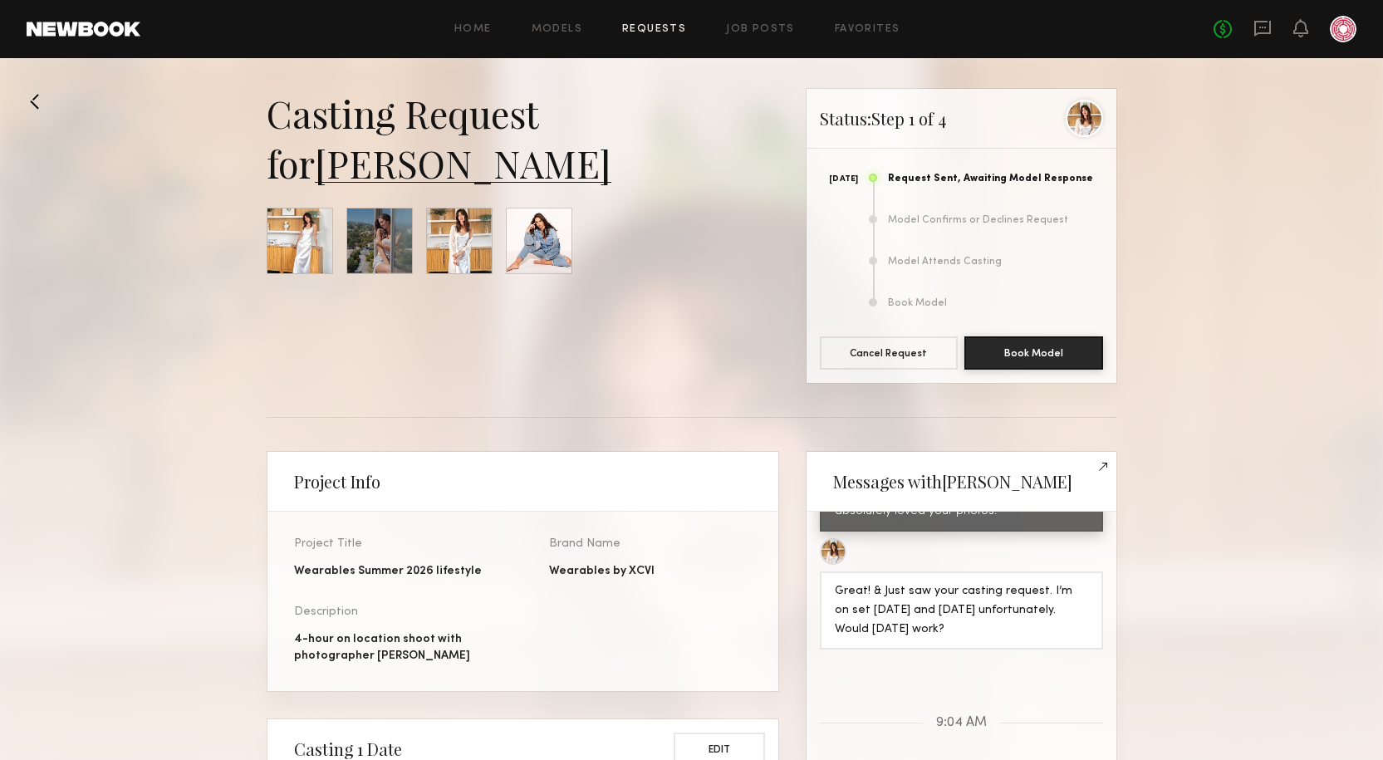
click at [669, 24] on link "Requests" at bounding box center [654, 29] width 64 height 11
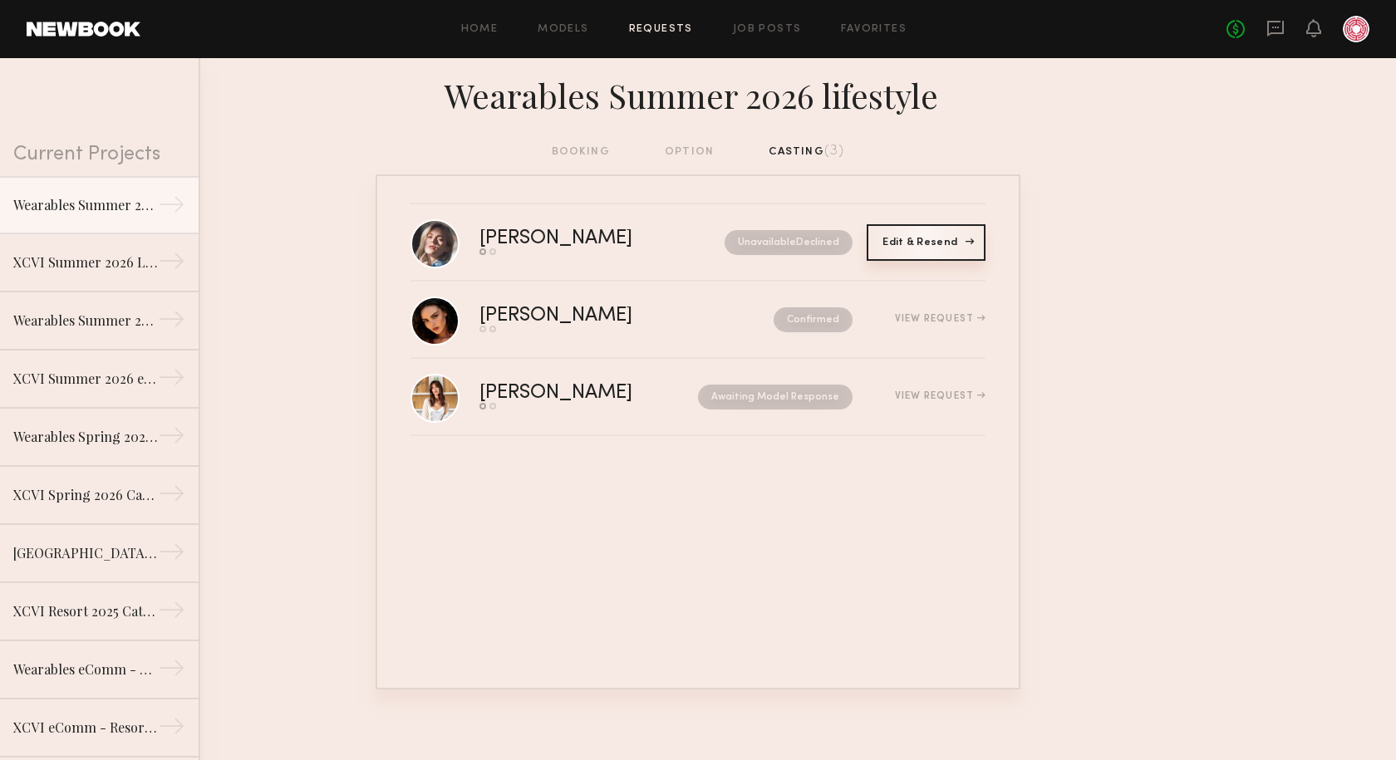
click at [903, 243] on span "Edit & Resend" at bounding box center [925, 243] width 86 height 10
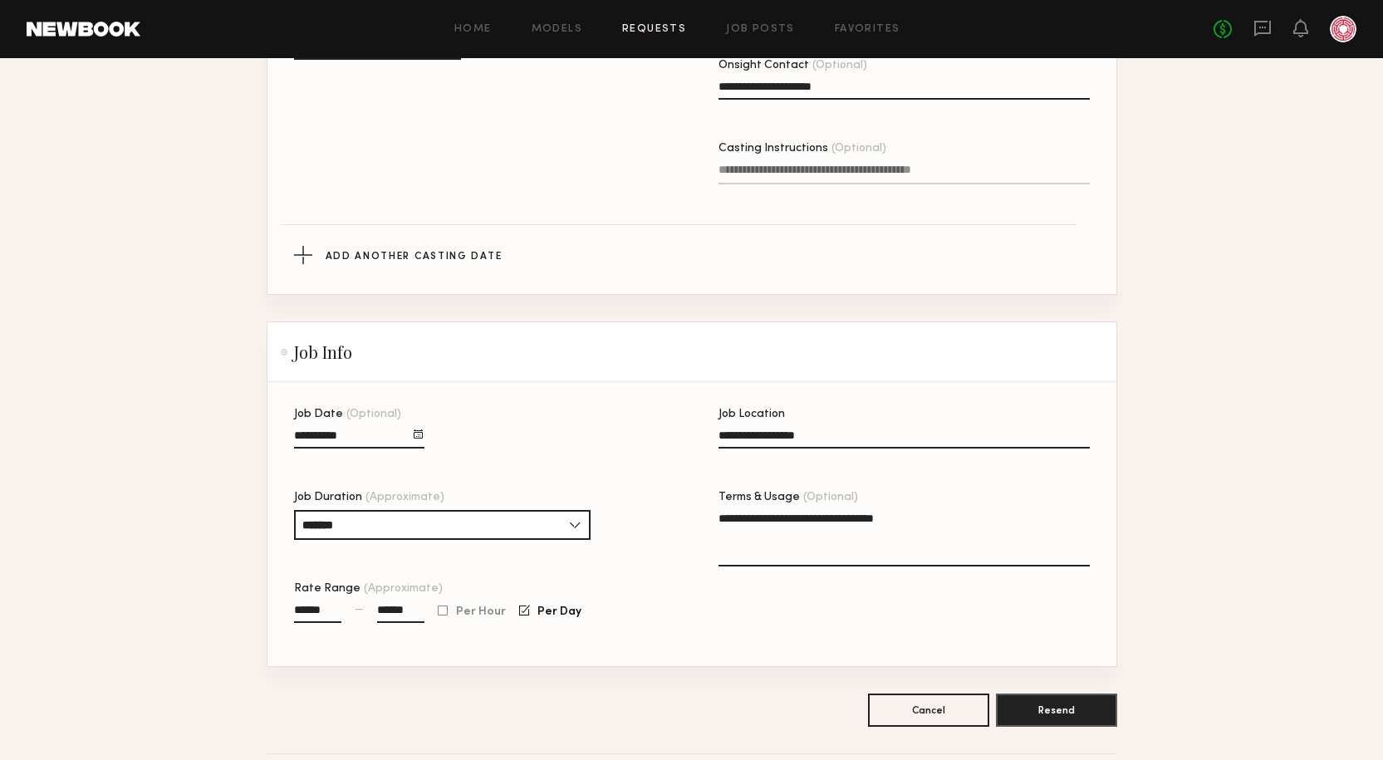
scroll to position [1172, 0]
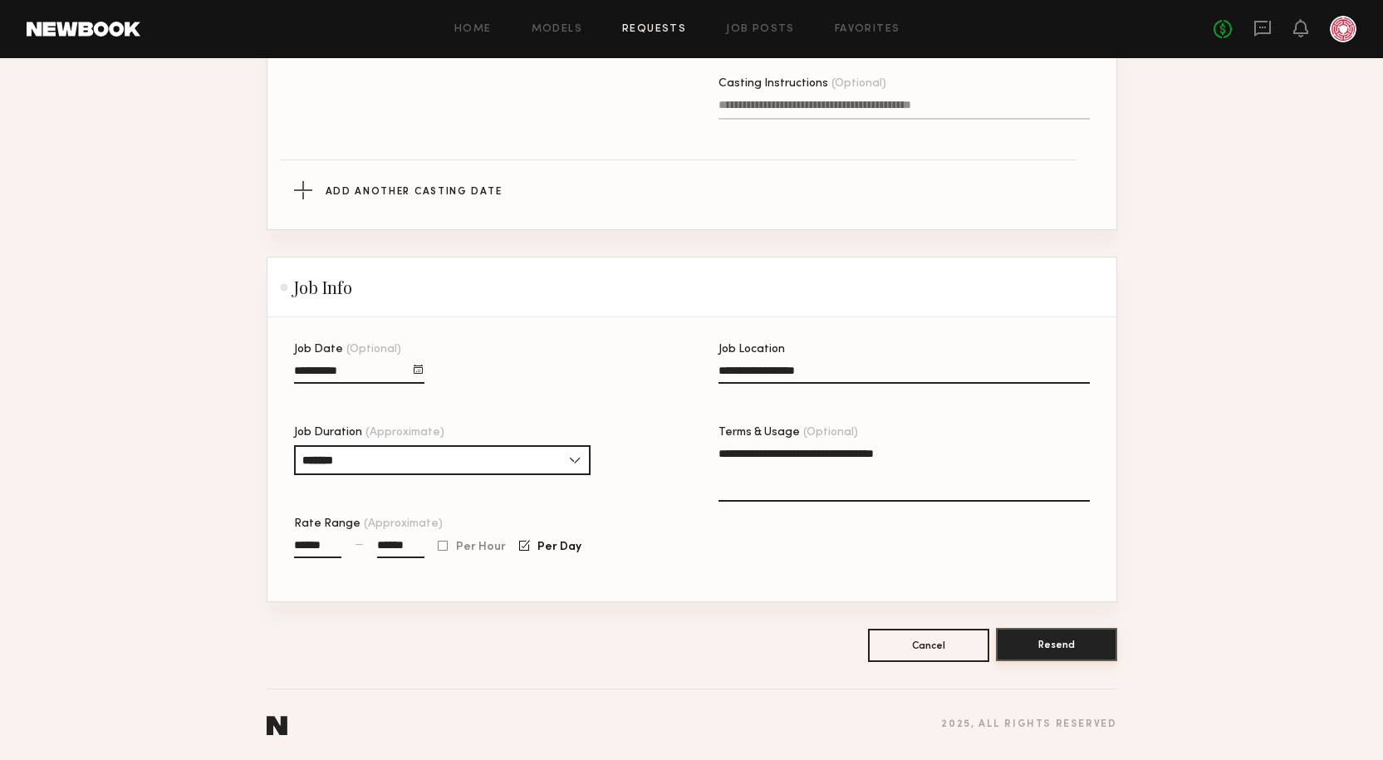
click at [1063, 637] on button "Resend" at bounding box center [1056, 644] width 121 height 33
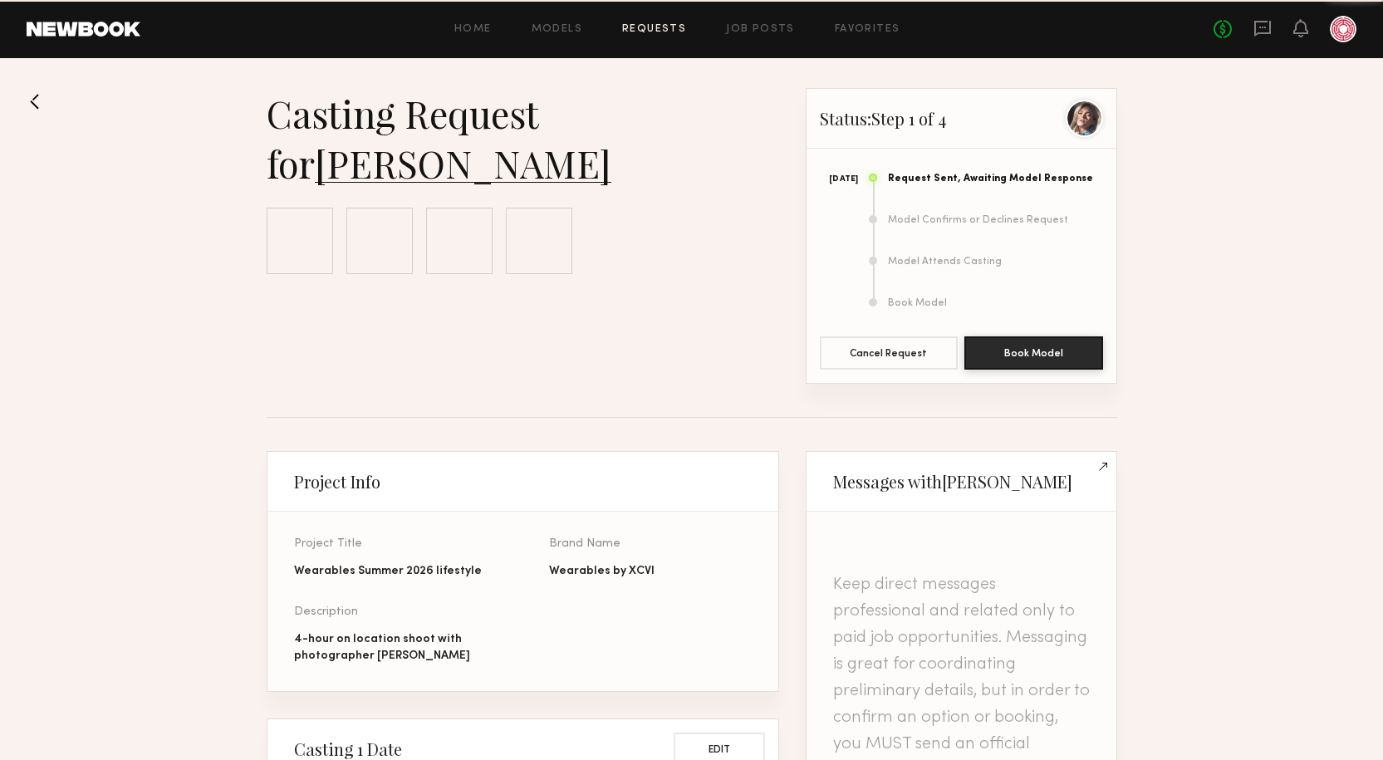
scroll to position [1061, 0]
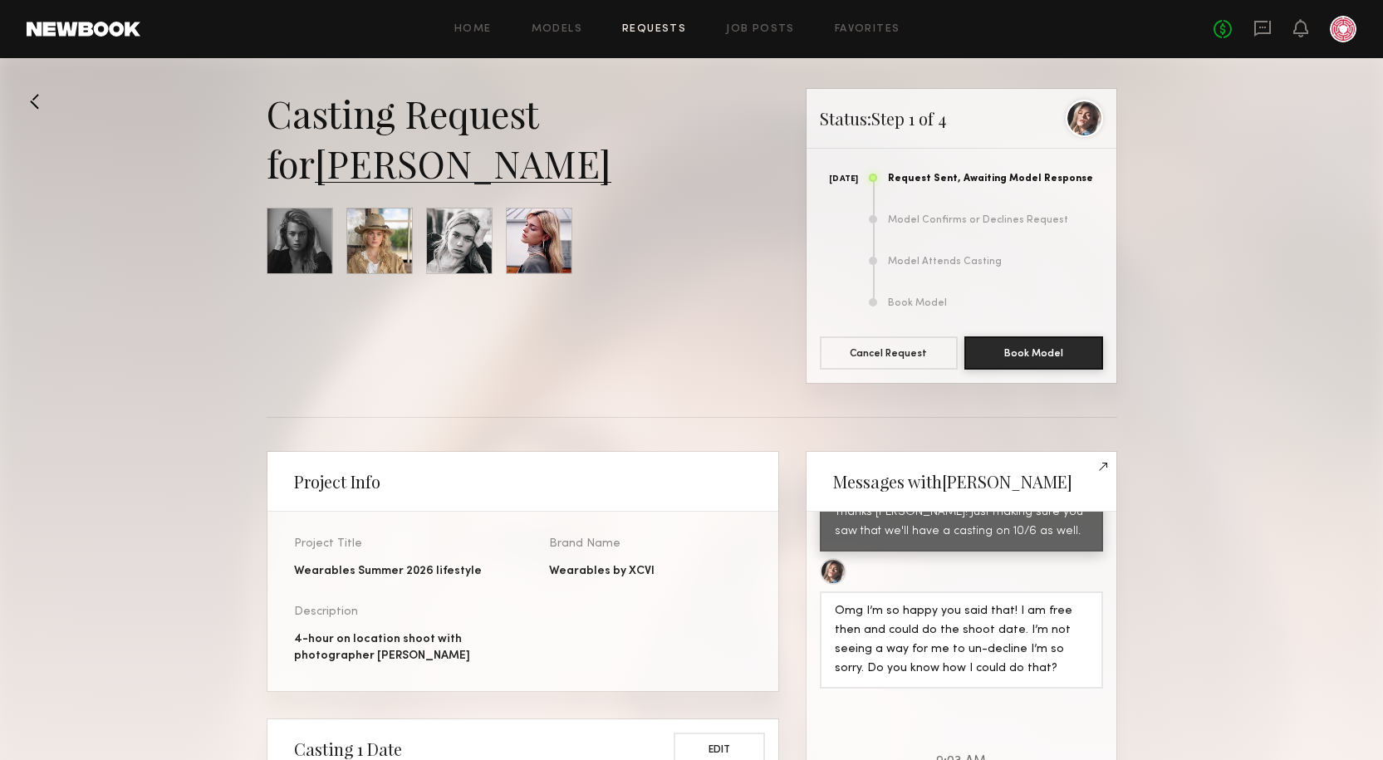
click at [652, 30] on link "Requests" at bounding box center [654, 29] width 64 height 11
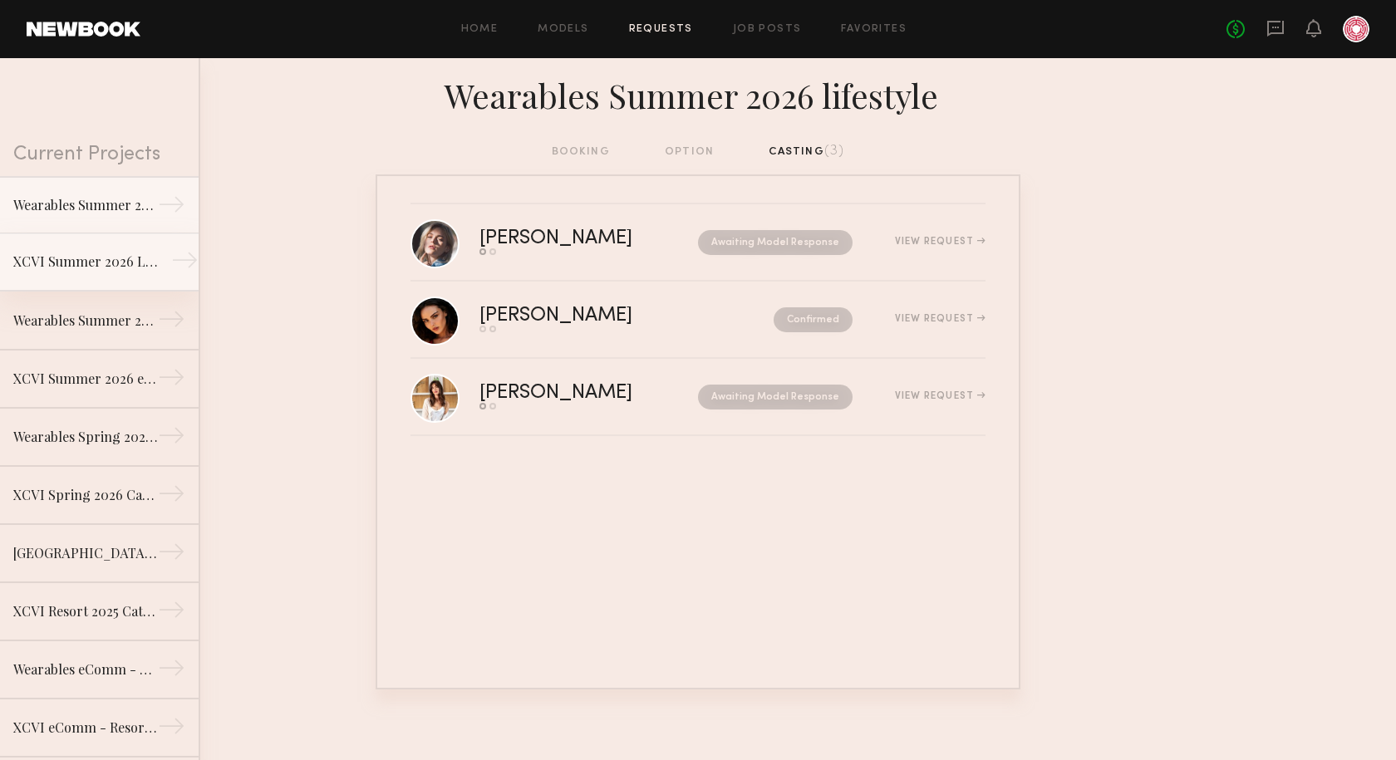
click at [72, 257] on div "XCVI Summer 2026 Lifestyle Shoot" at bounding box center [85, 262] width 145 height 20
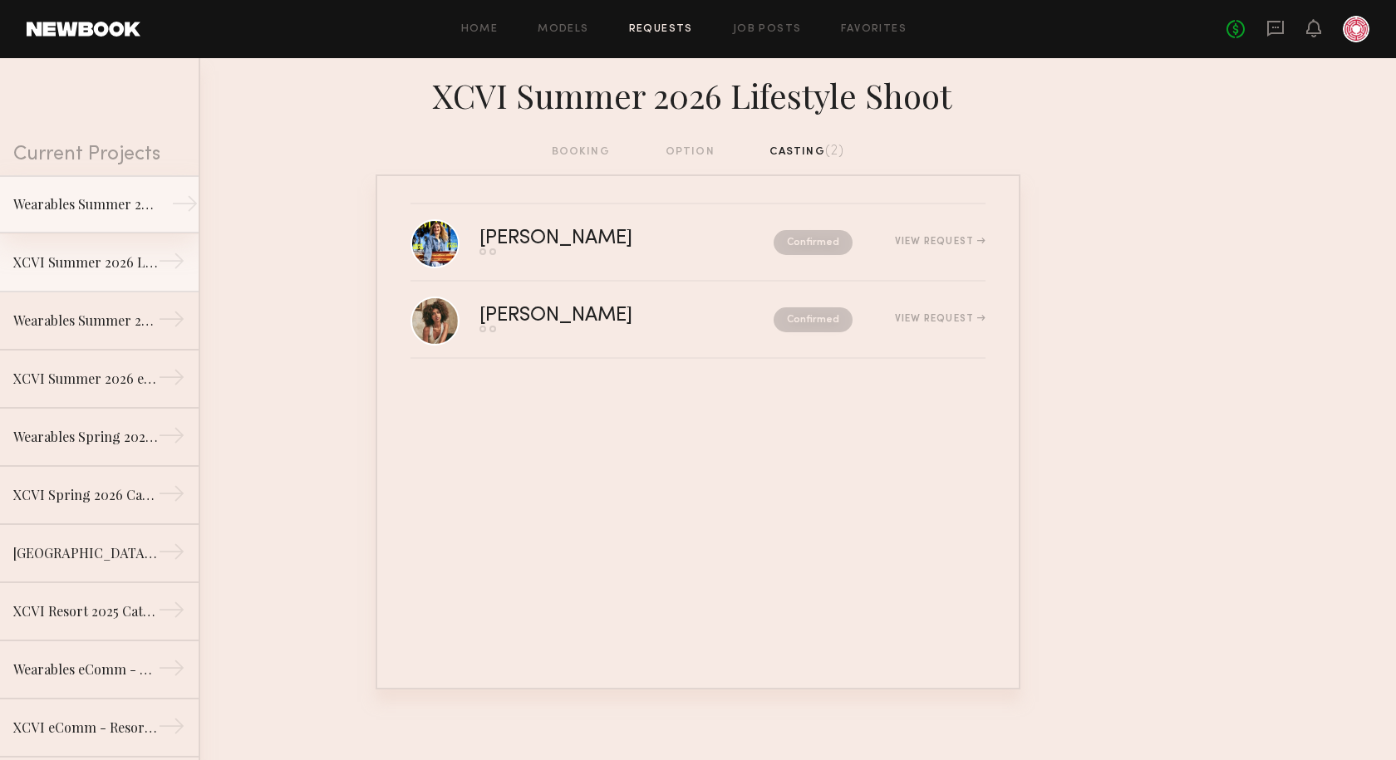
click at [34, 209] on div "Wearables Summer 2026 lifestyle" at bounding box center [85, 204] width 145 height 20
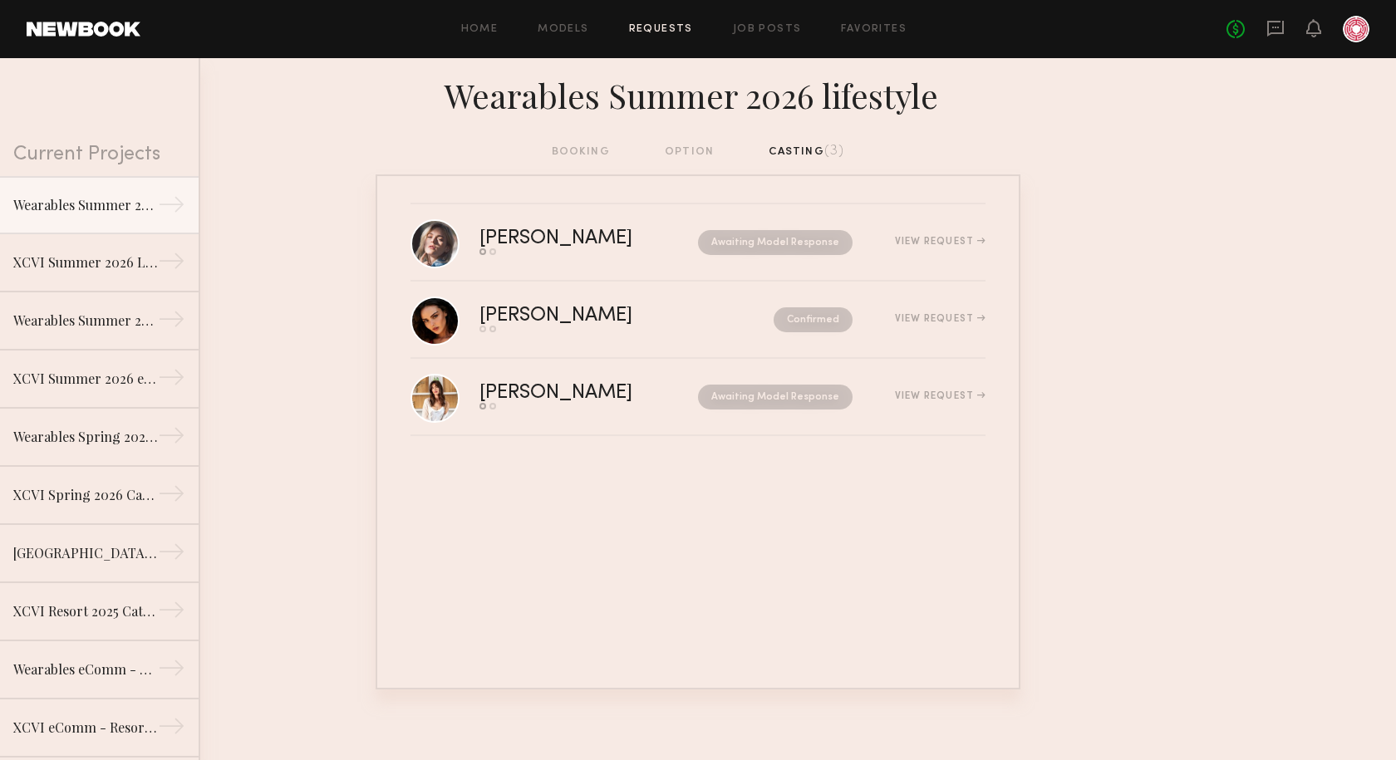
click at [1239, 182] on nb-requests-list-container "Katie O. Send request Model response Awaiting Model Response View Request Isabe…" at bounding box center [698, 431] width 1396 height 515
click at [699, 156] on div "booking option casting (3)" at bounding box center [698, 152] width 293 height 18
click at [39, 257] on div "XCVI Summer 2026 Lifestyle Shoot" at bounding box center [85, 262] width 145 height 20
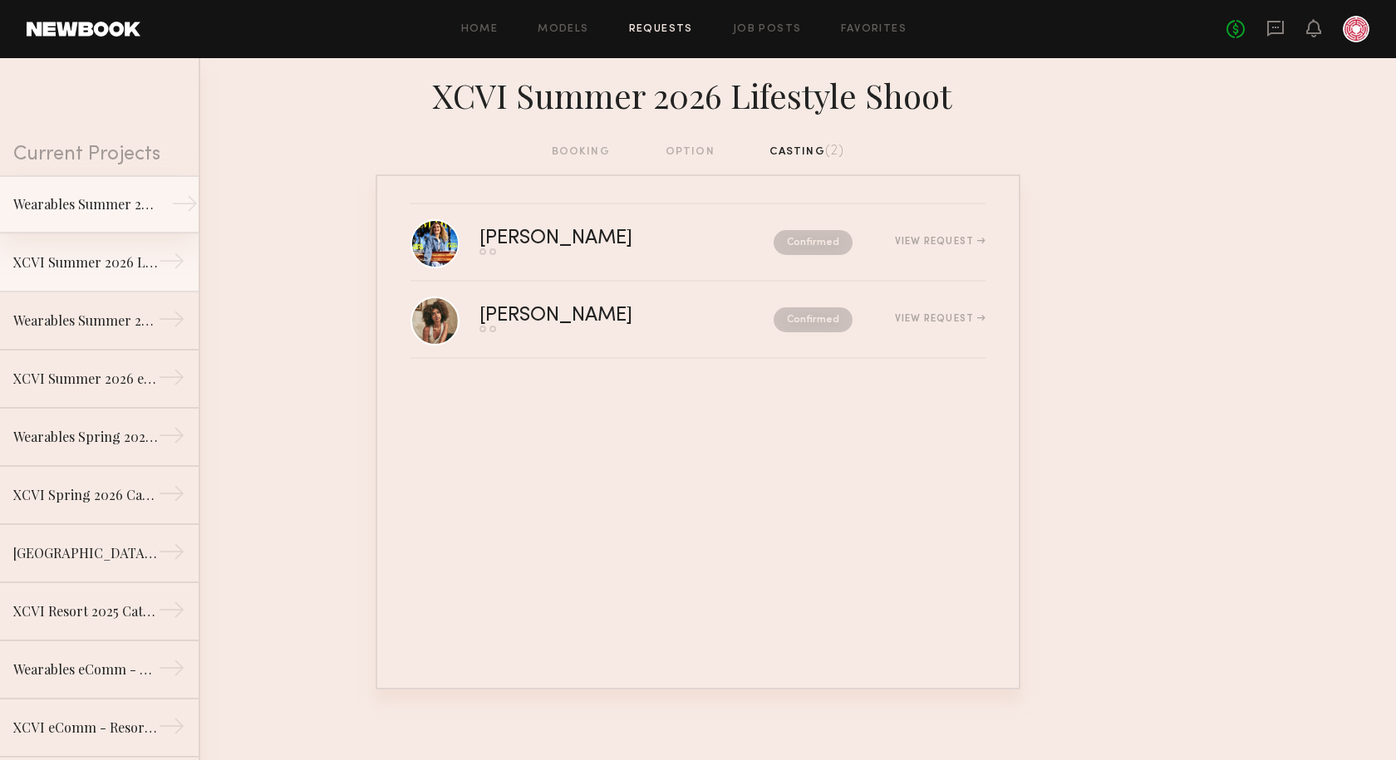
click at [38, 191] on link "Wearables Summer 2026 lifestyle →" at bounding box center [99, 204] width 199 height 58
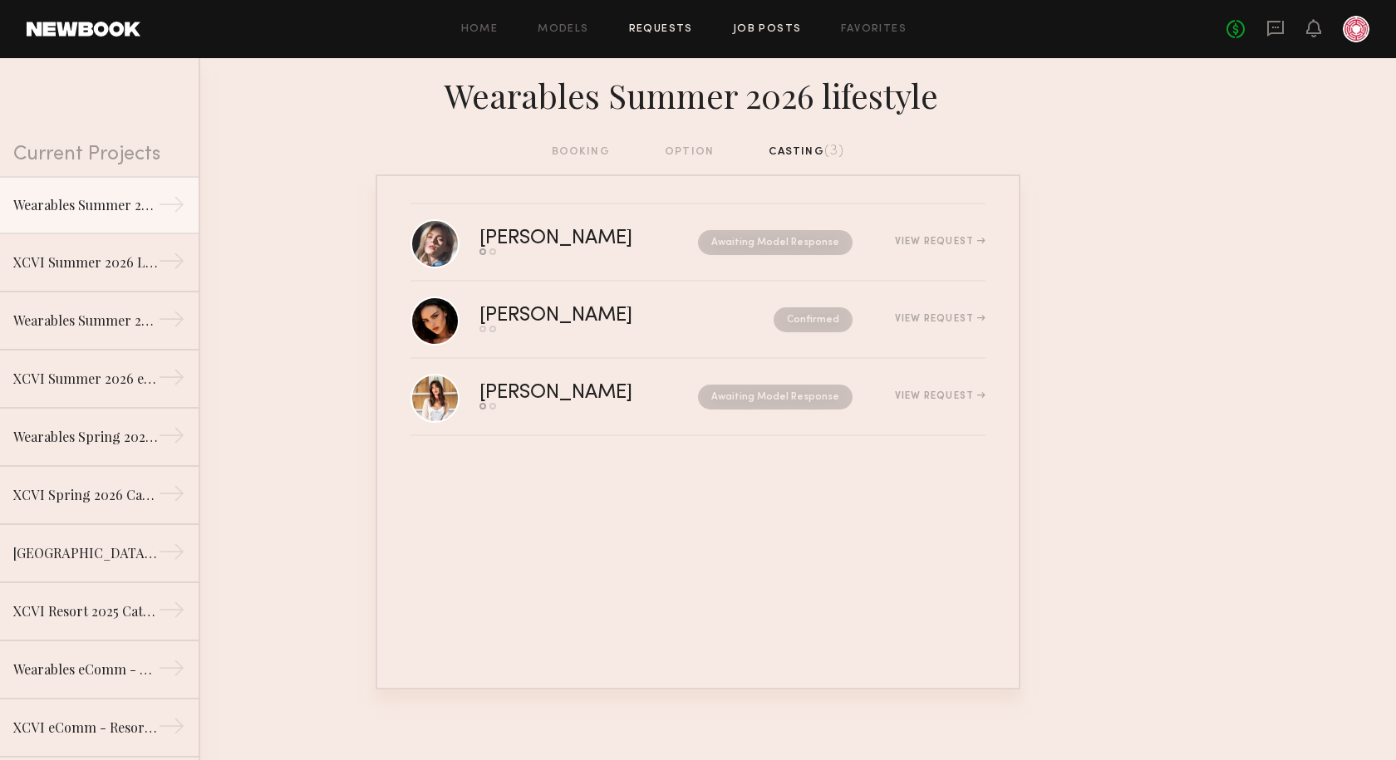
click at [764, 26] on link "Job Posts" at bounding box center [767, 29] width 69 height 11
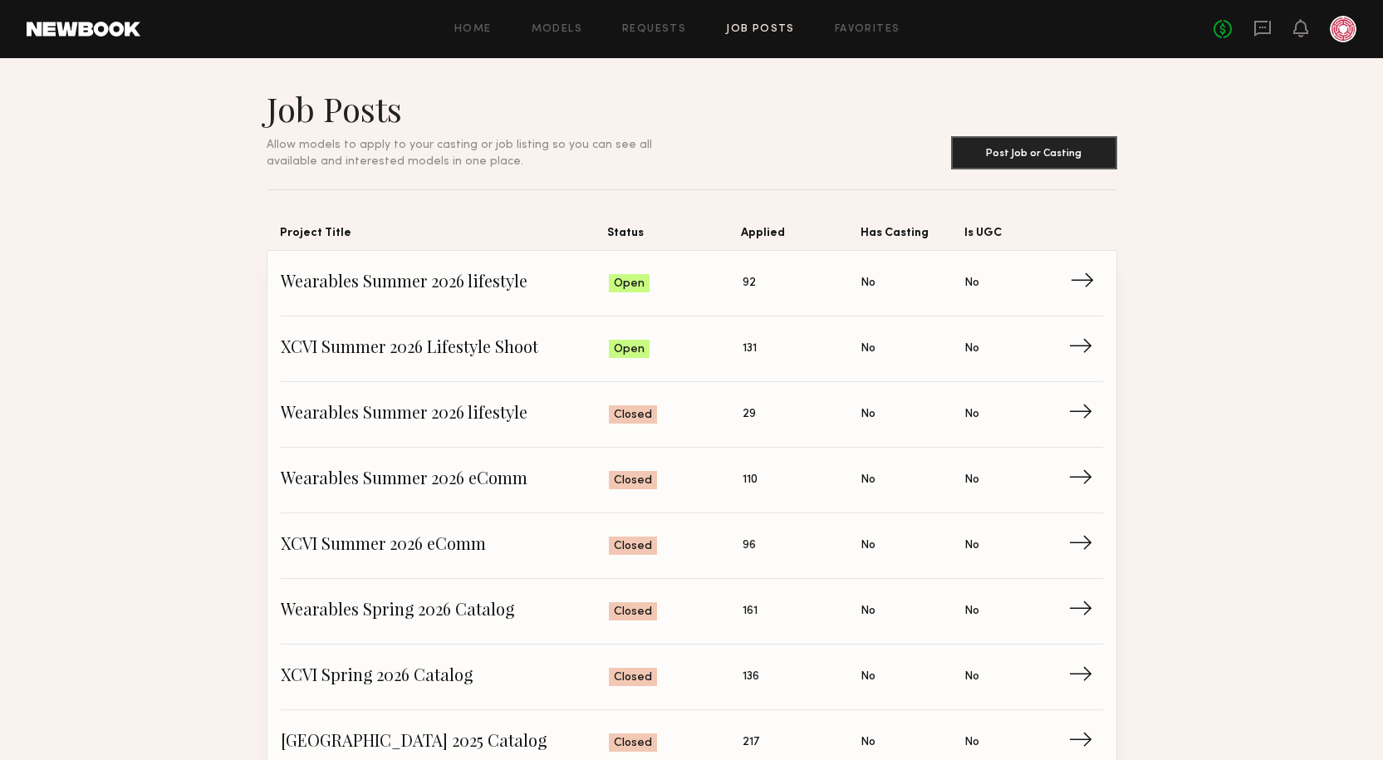
click at [439, 266] on link "Wearables Summer 2026 lifestyle Status: Open Applied: 92 Has Casting: No Is UGC…" at bounding box center [692, 284] width 822 height 66
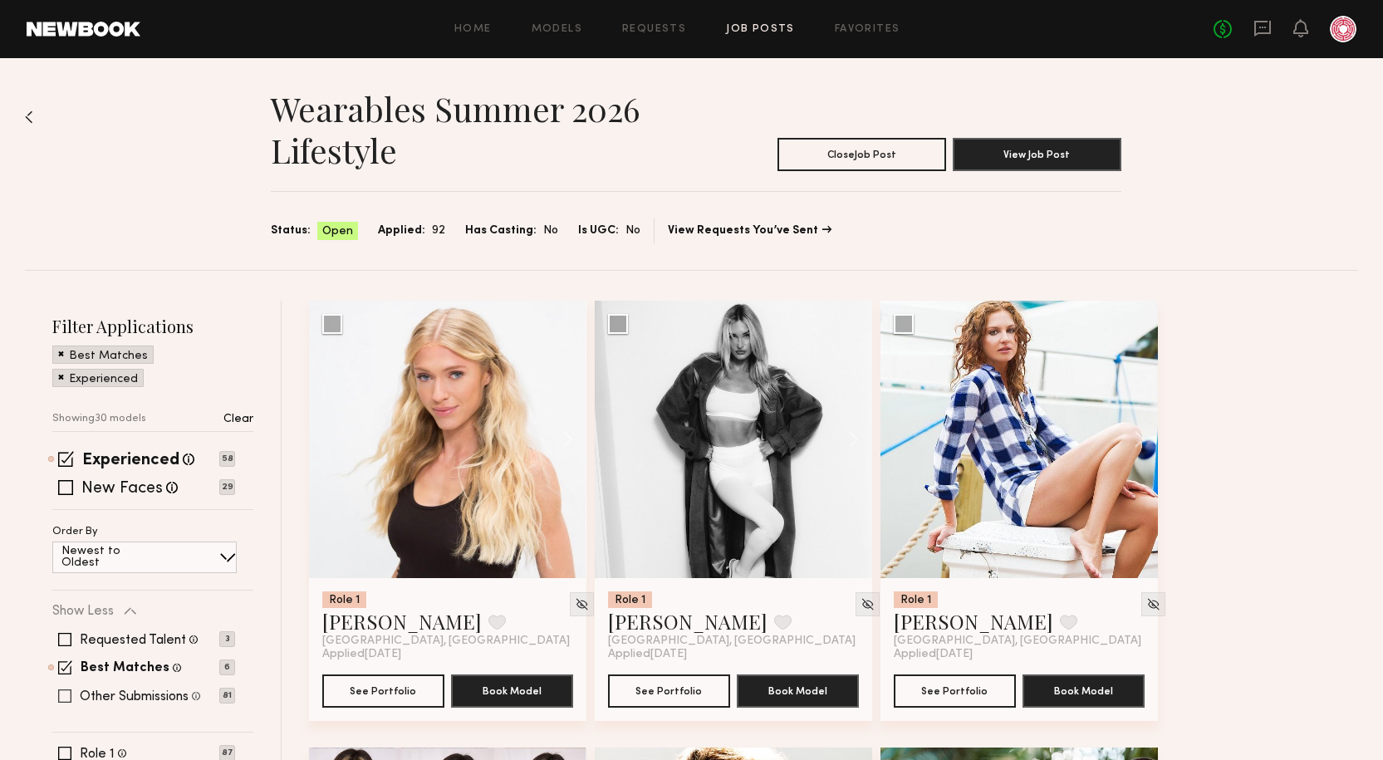
click at [135, 692] on label "Other Submissions" at bounding box center [134, 696] width 109 height 13
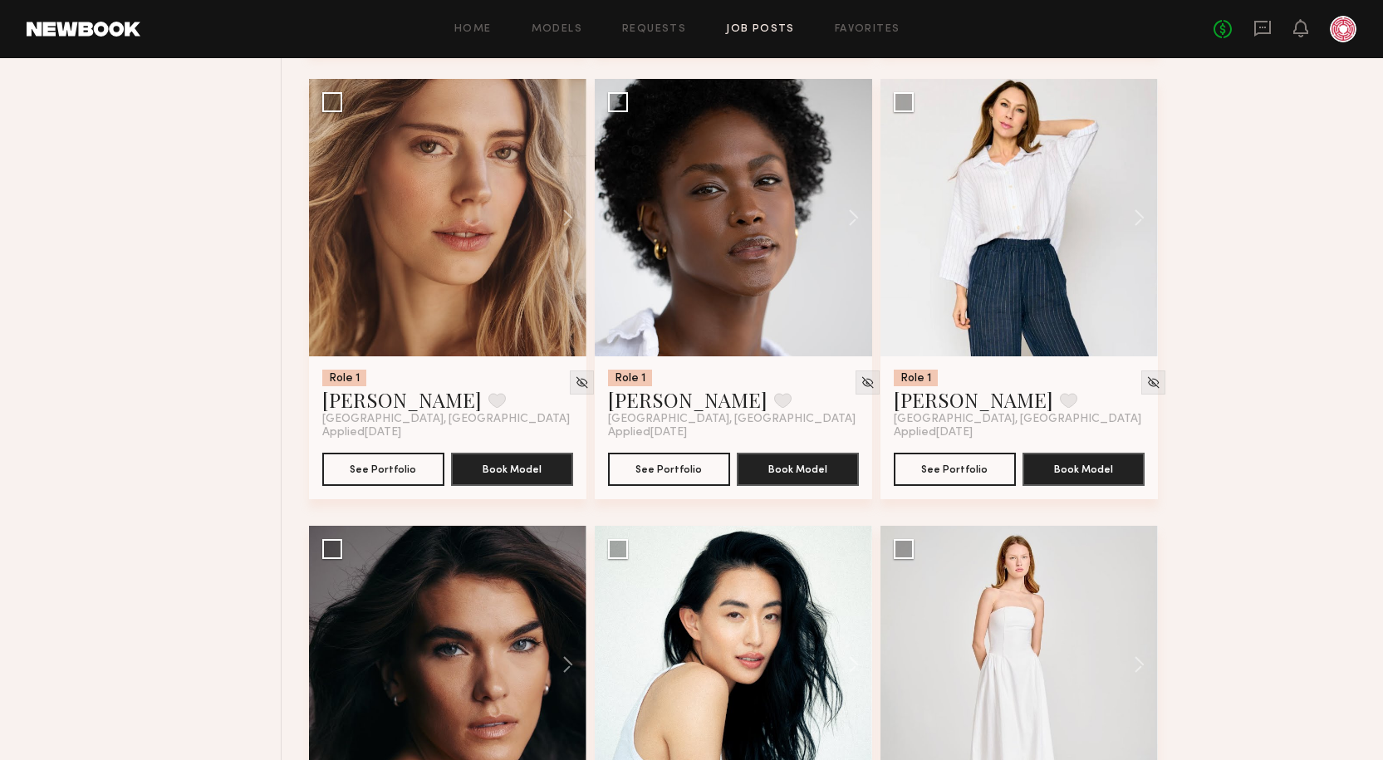
scroll to position [4693, 0]
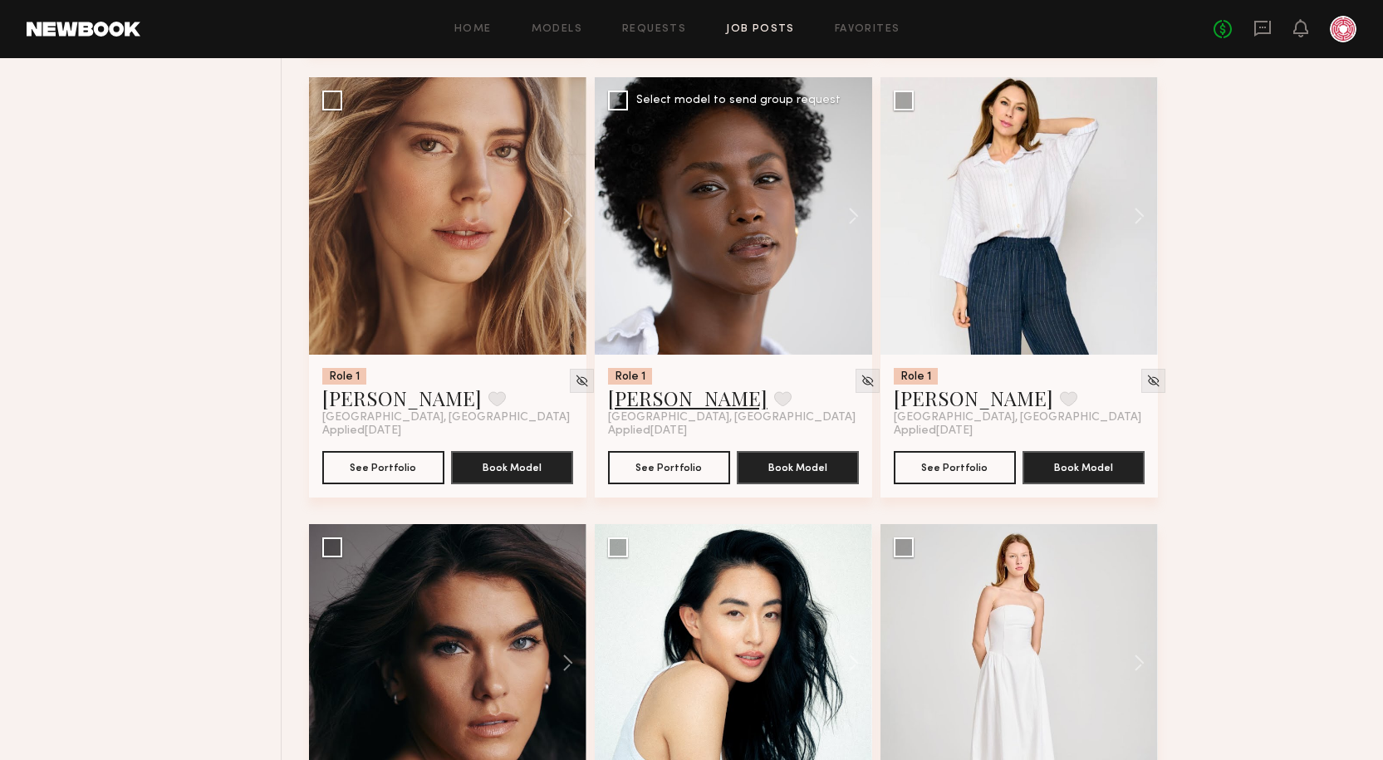
click at [646, 394] on link "Rose L." at bounding box center [688, 398] width 160 height 27
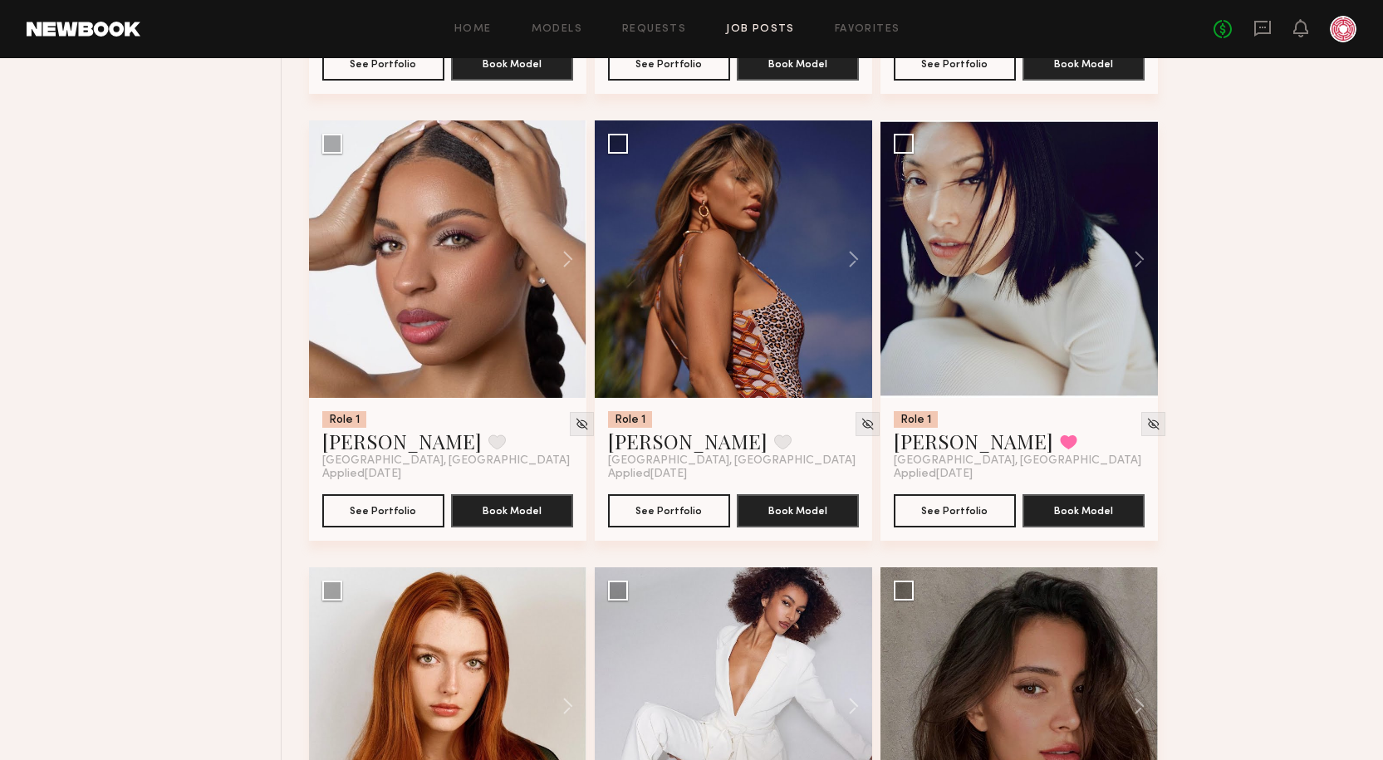
scroll to position [6853, 0]
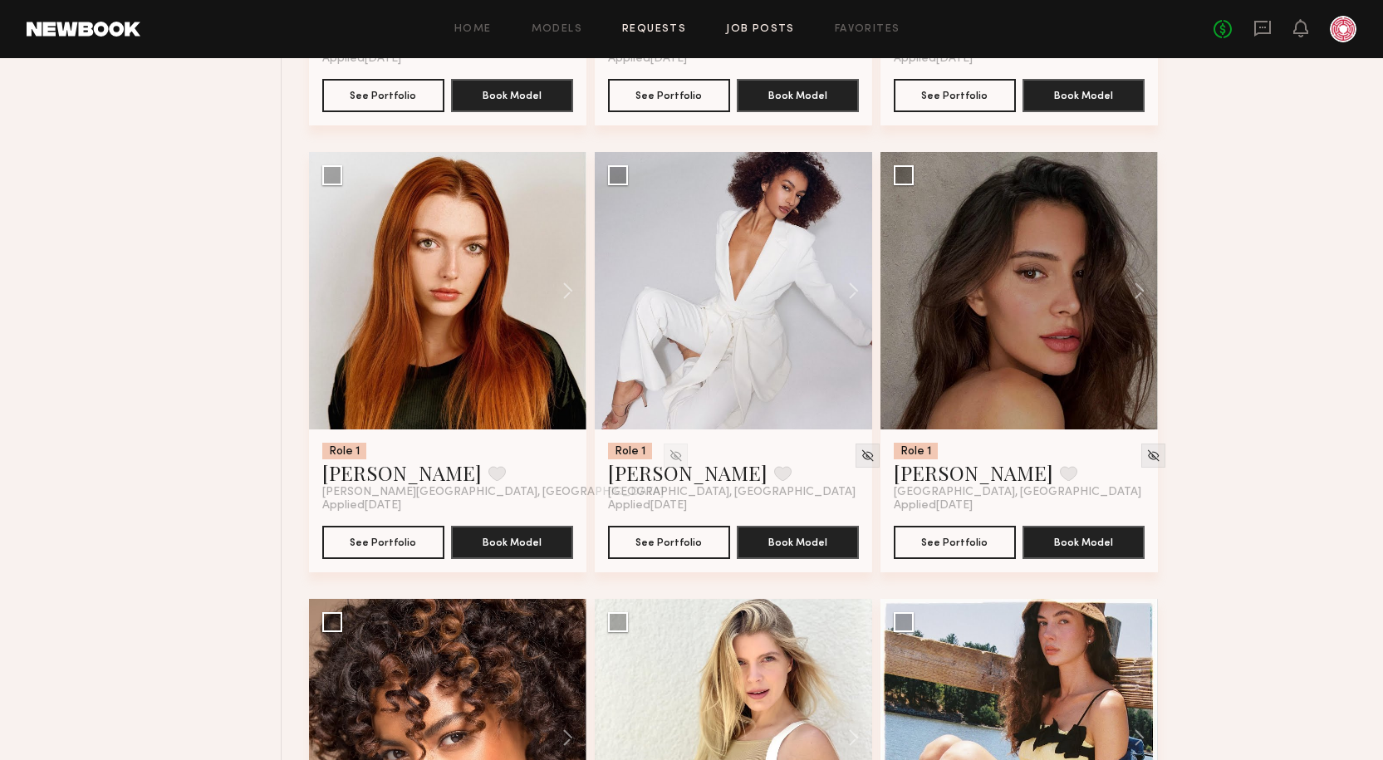
click at [654, 27] on link "Requests" at bounding box center [654, 29] width 64 height 11
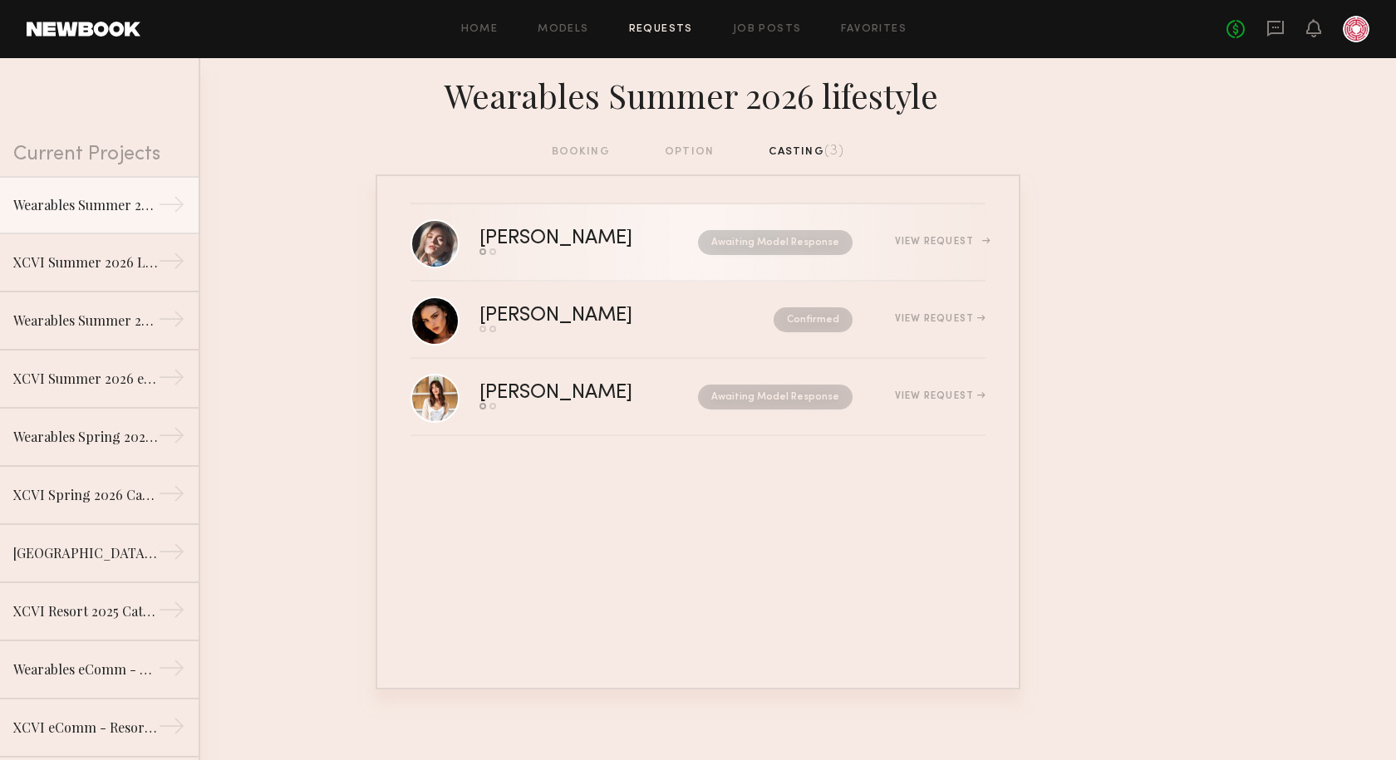
click at [611, 258] on link "Katie O. Send request Model response Awaiting Model Response View Request" at bounding box center [697, 242] width 575 height 77
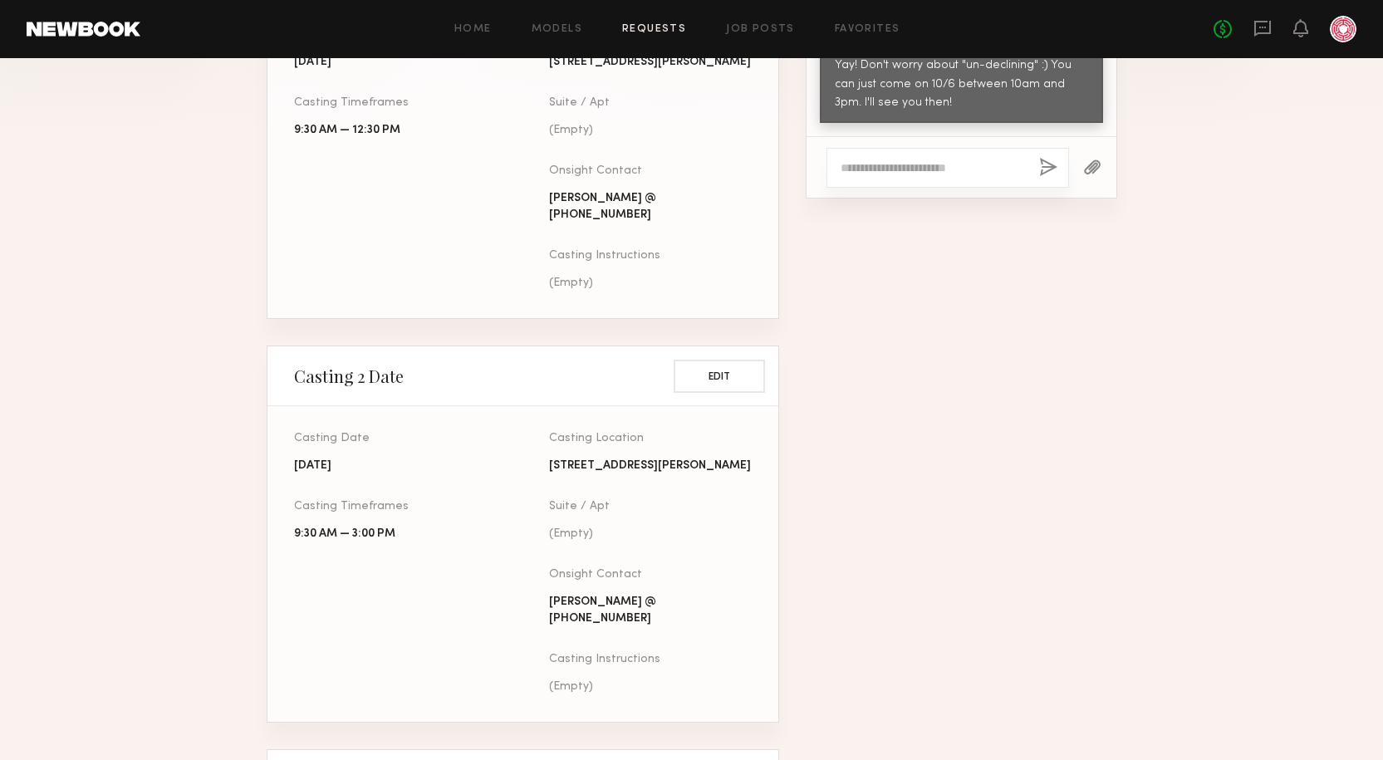
scroll to position [748, 0]
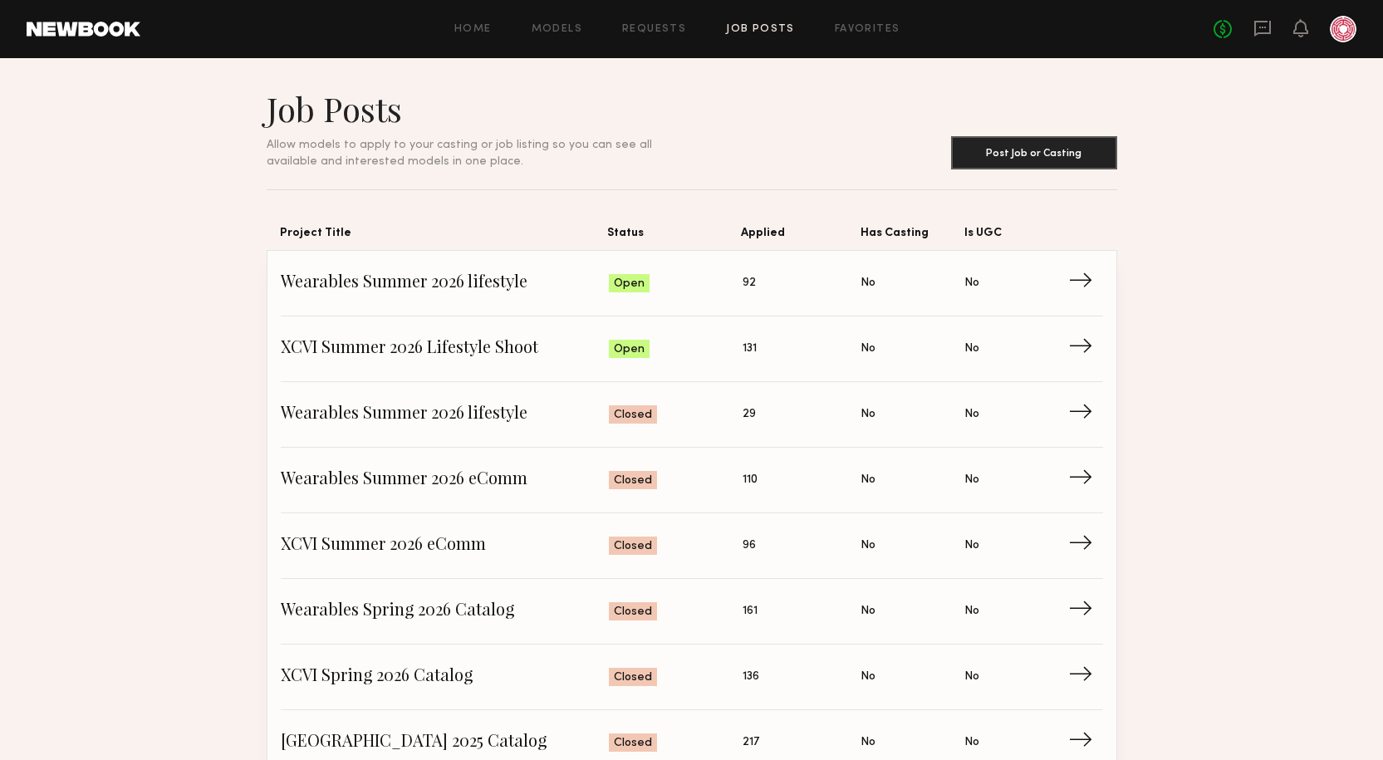
click at [95, 26] on link at bounding box center [84, 29] width 114 height 15
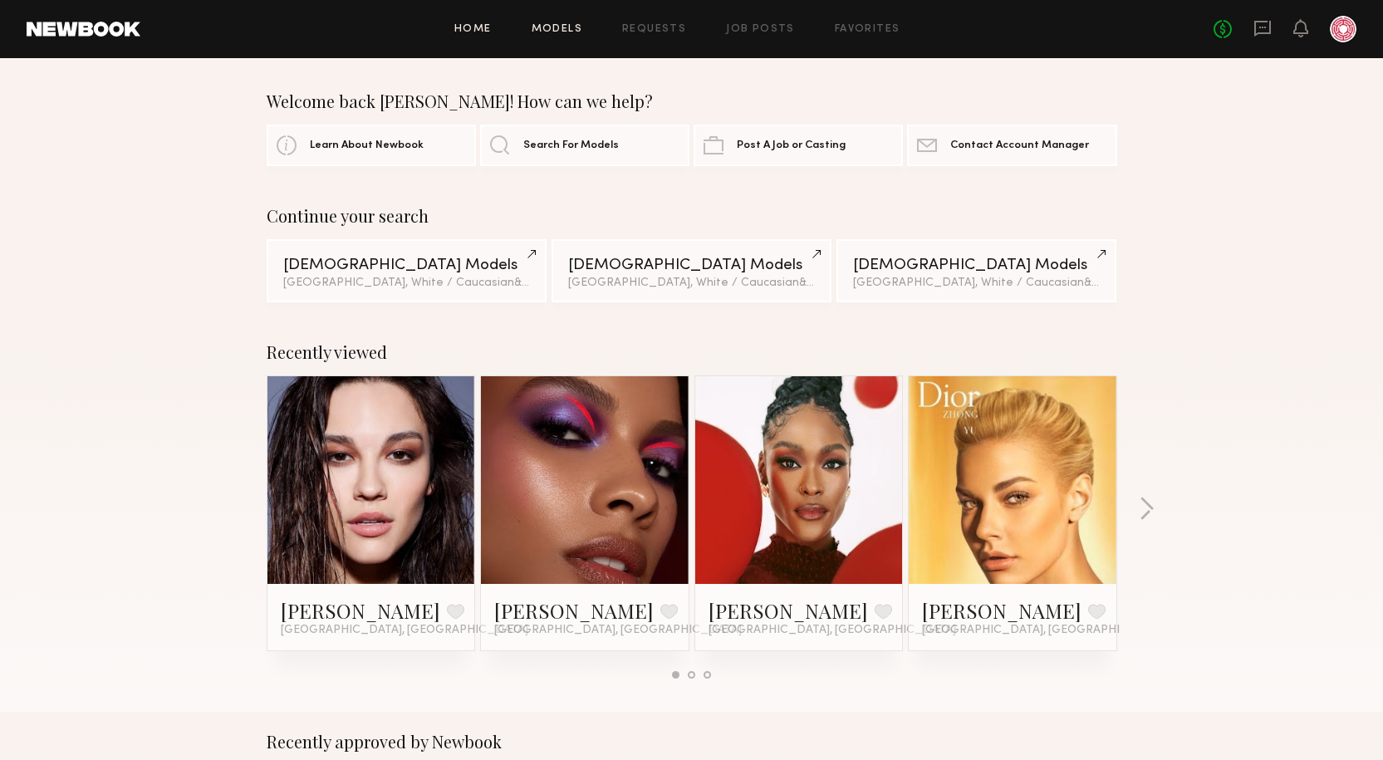
click at [561, 32] on link "Models" at bounding box center [557, 29] width 51 height 11
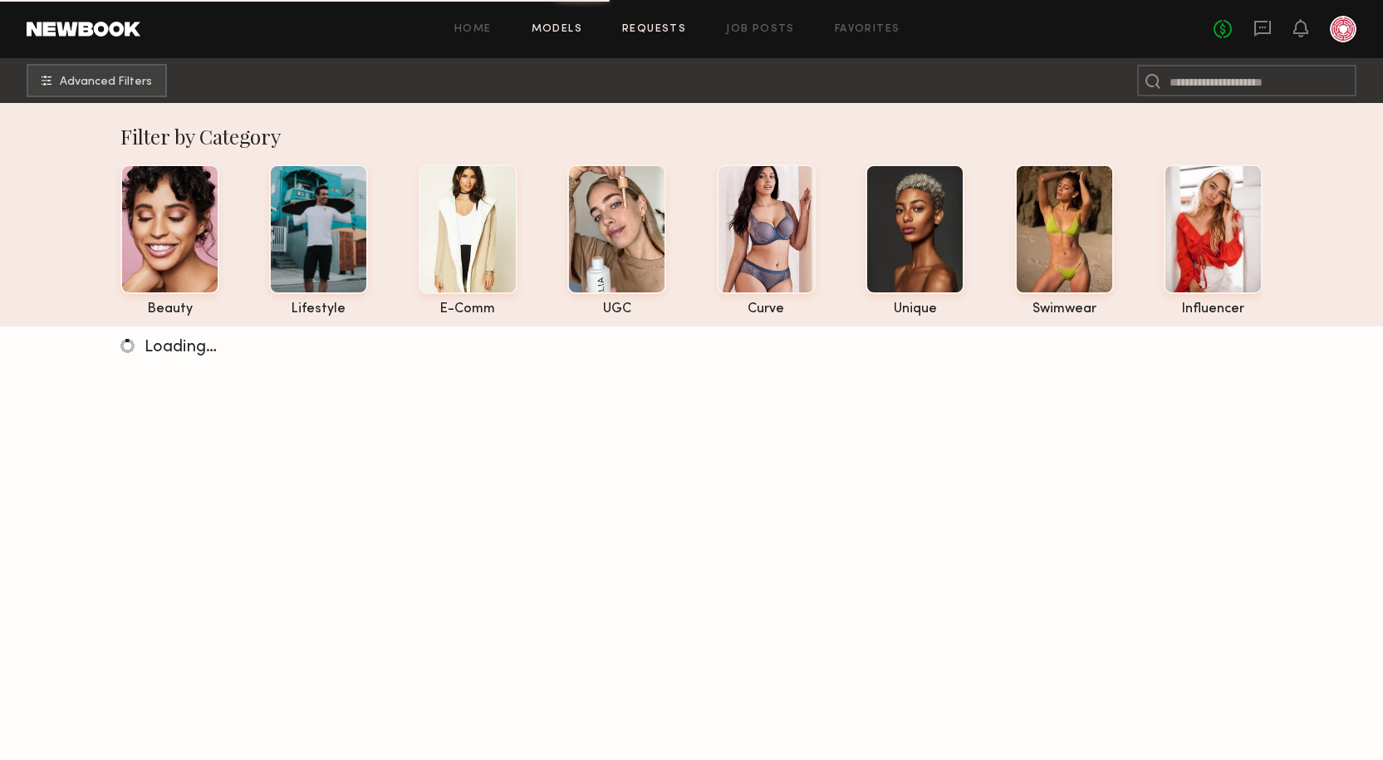
click at [669, 30] on link "Requests" at bounding box center [654, 29] width 64 height 11
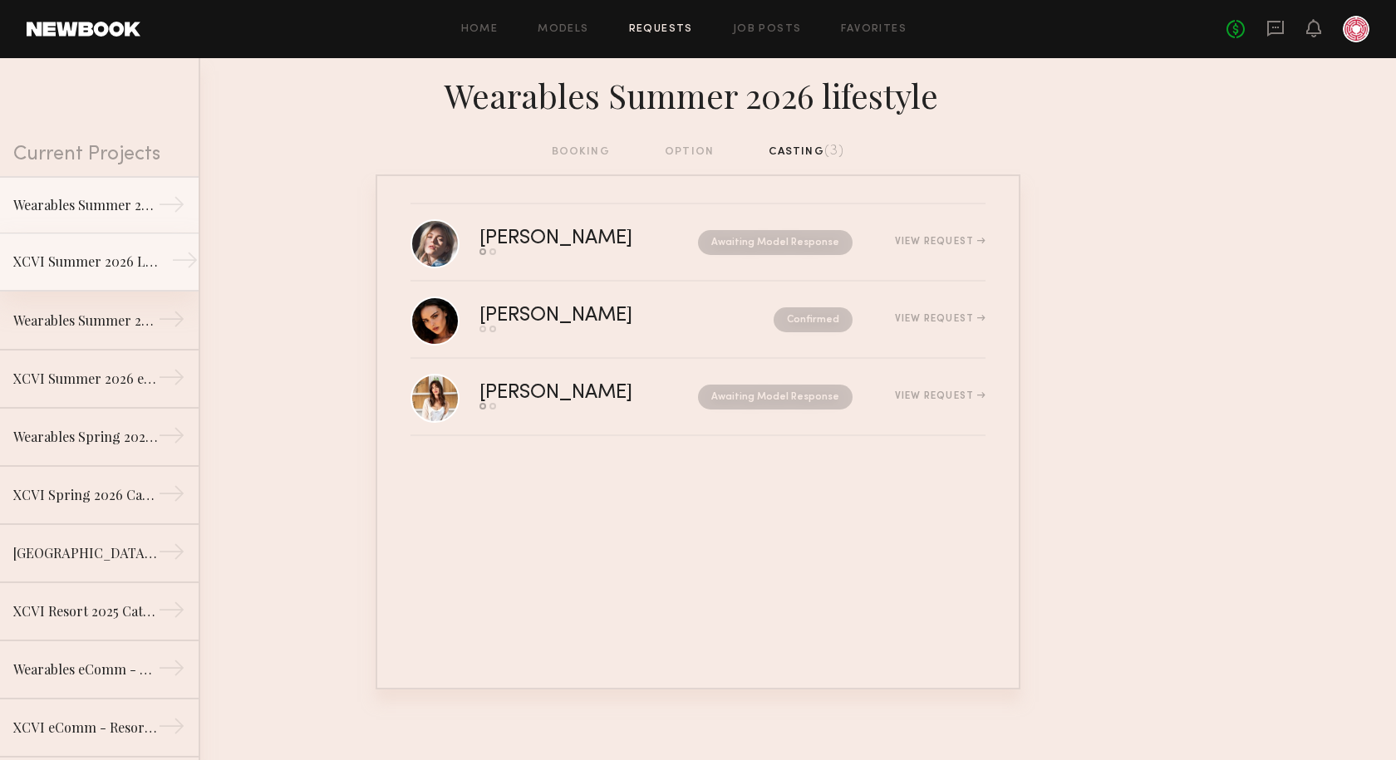
click at [76, 261] on div "XCVI Summer 2026 Lifestyle Shoot" at bounding box center [85, 262] width 145 height 20
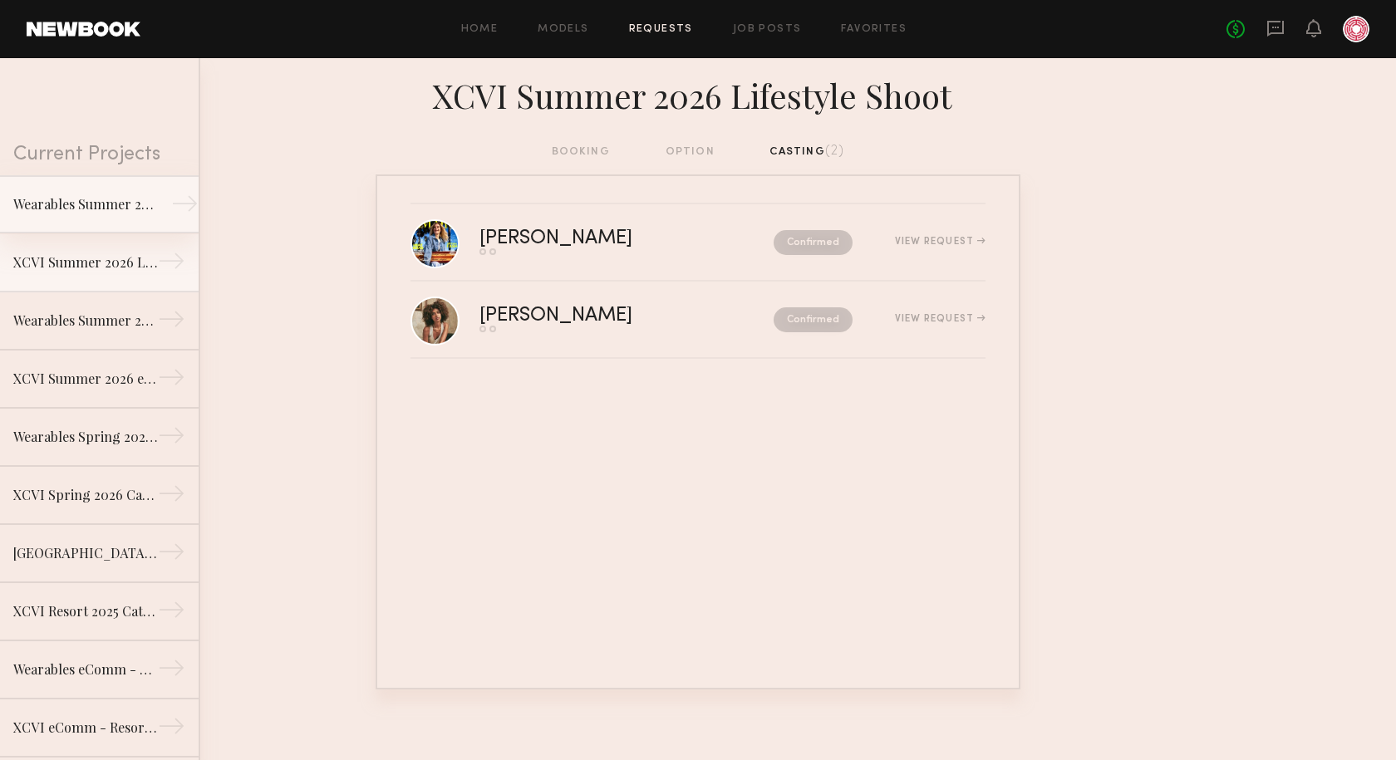
click at [91, 223] on link "Wearables Summer 2026 lifestyle →" at bounding box center [99, 204] width 199 height 58
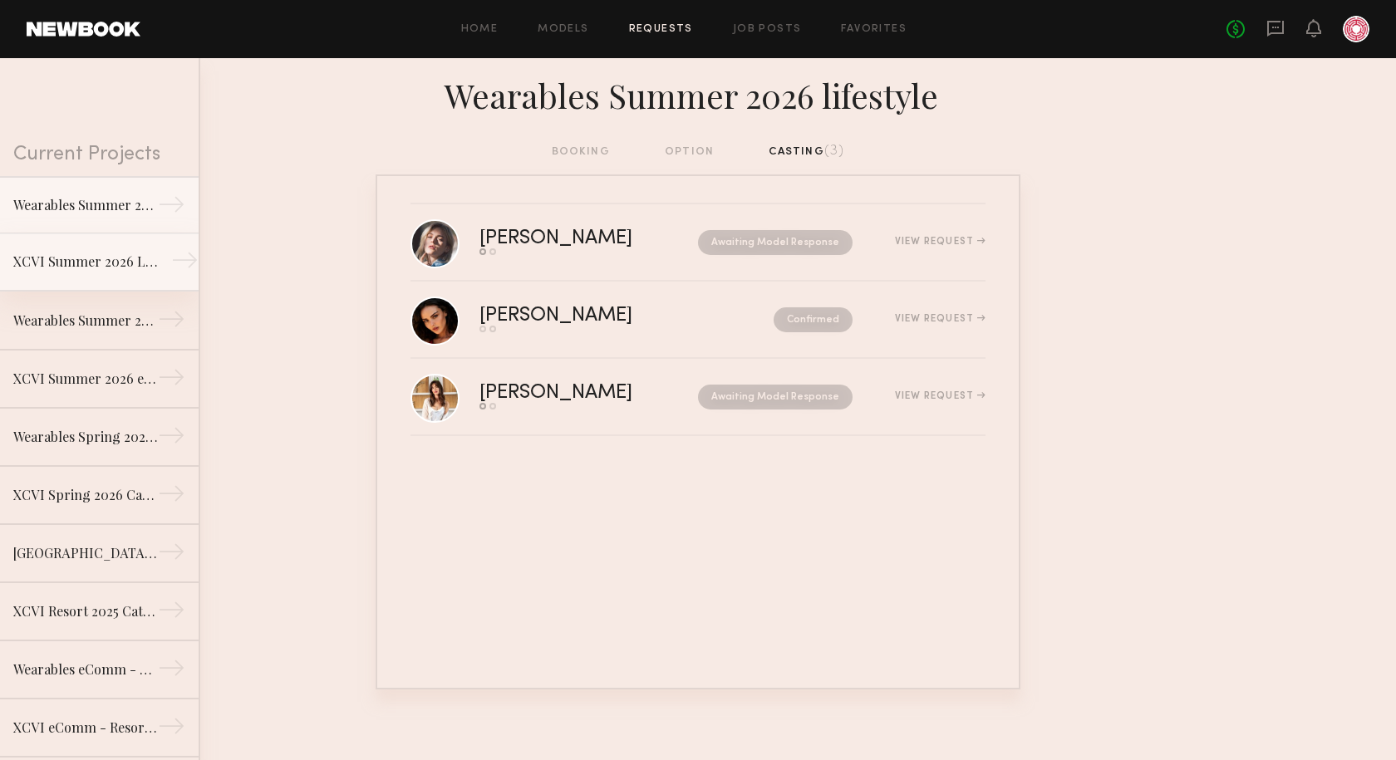
click at [73, 249] on link "XCVI Summer 2026 Lifestyle Shoot →" at bounding box center [99, 262] width 199 height 58
